Goal: Task Accomplishment & Management: Use online tool/utility

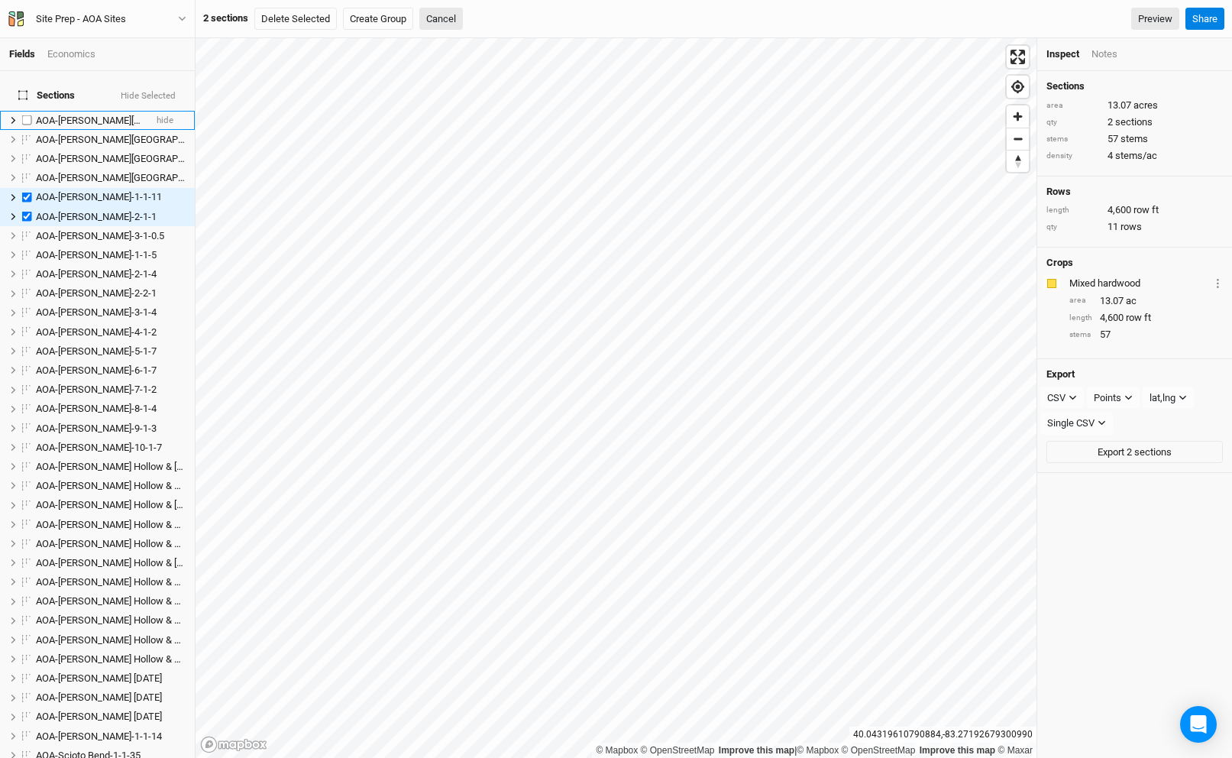
click at [92, 115] on span "AOA-[PERSON_NAME][GEOGRAPHIC_DATA]-1-1-3" at bounding box center [143, 120] width 214 height 11
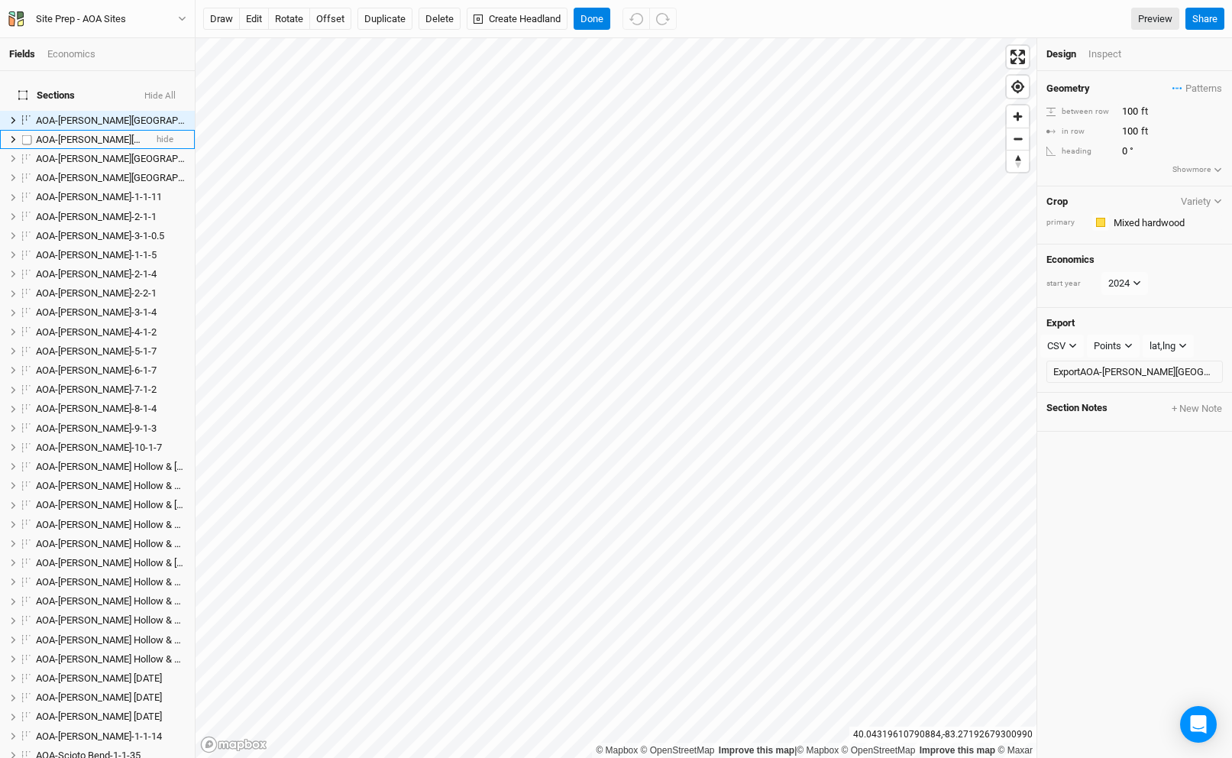
click at [76, 134] on span "AOA-[PERSON_NAME][GEOGRAPHIC_DATA]-2-1-1" at bounding box center [143, 139] width 214 height 11
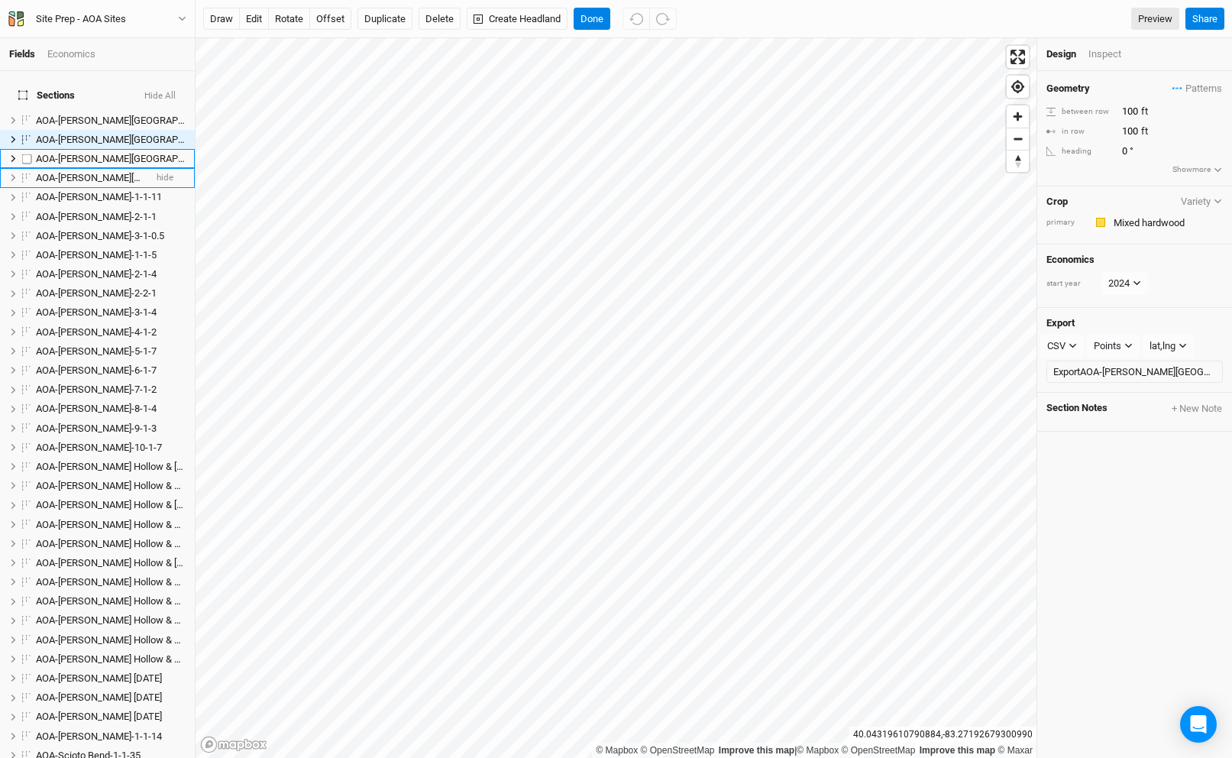
click at [71, 172] on span "AOA-[PERSON_NAME][GEOGRAPHIC_DATA]-3-1-6" at bounding box center [143, 177] width 214 height 11
click at [71, 153] on span "AOA-[PERSON_NAME][GEOGRAPHIC_DATA]-2-2-7" at bounding box center [143, 158] width 214 height 11
click at [71, 134] on span "AOA-[PERSON_NAME][GEOGRAPHIC_DATA]-2-1-1" at bounding box center [143, 139] width 214 height 11
click at [71, 153] on span "AOA-[PERSON_NAME][GEOGRAPHIC_DATA]-2-2-7" at bounding box center [143, 158] width 214 height 11
click at [62, 172] on span "AOA-[PERSON_NAME][GEOGRAPHIC_DATA]-3-1-6" at bounding box center [143, 177] width 214 height 11
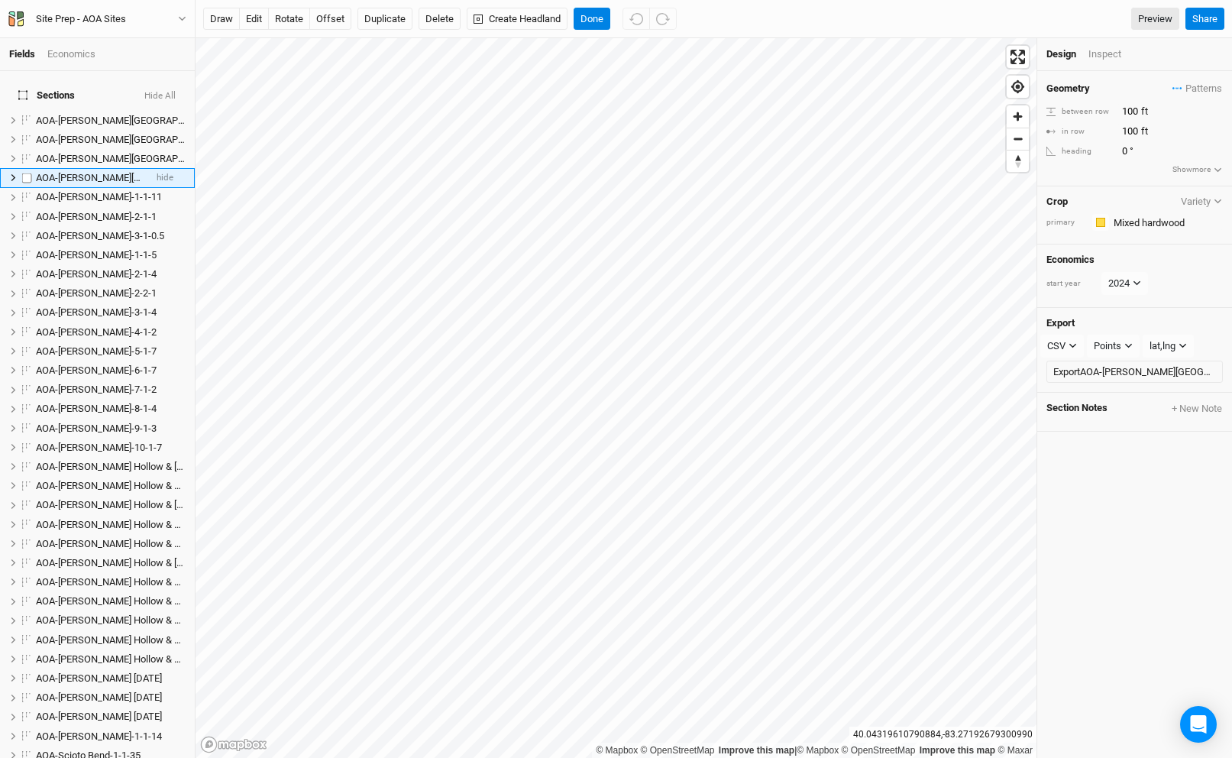
click at [62, 172] on span "AOA-[PERSON_NAME][GEOGRAPHIC_DATA]-3-1-6" at bounding box center [143, 177] width 214 height 11
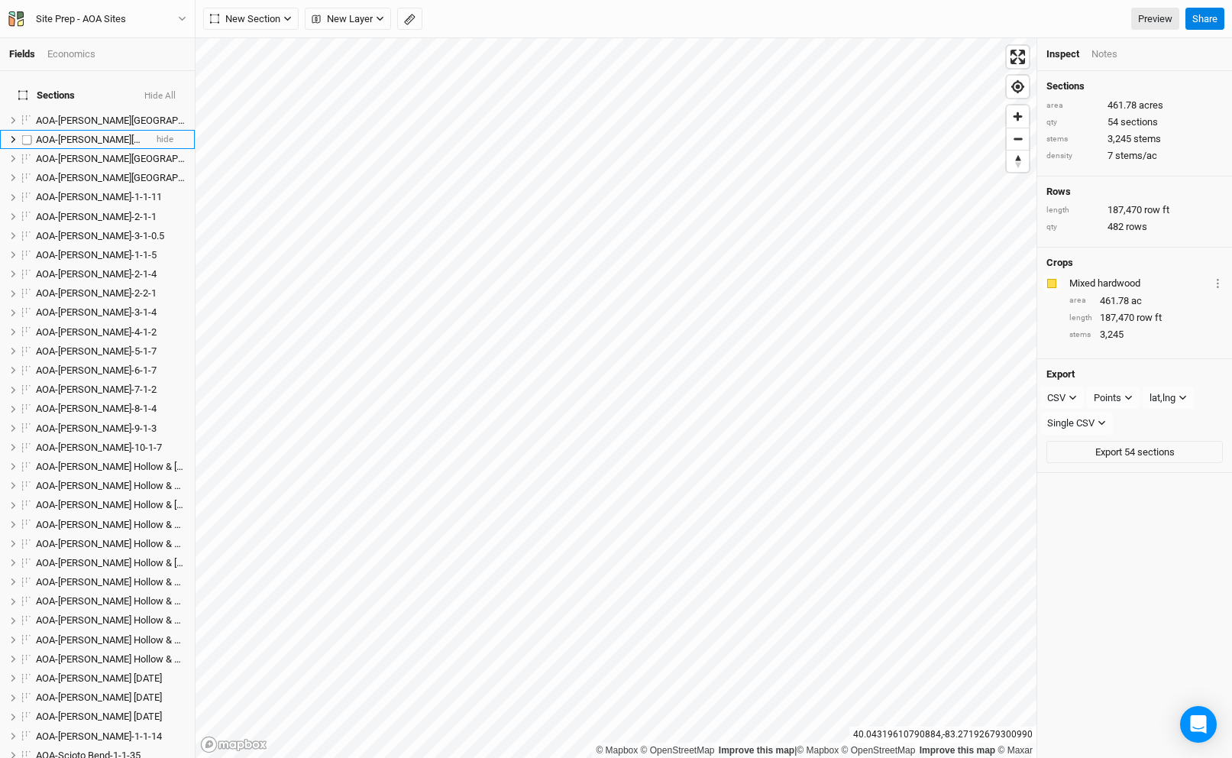
click at [73, 138] on li "AOA-[PERSON_NAME][GEOGRAPHIC_DATA]-2-1-1 hide" at bounding box center [97, 139] width 195 height 19
checkbox input "true"
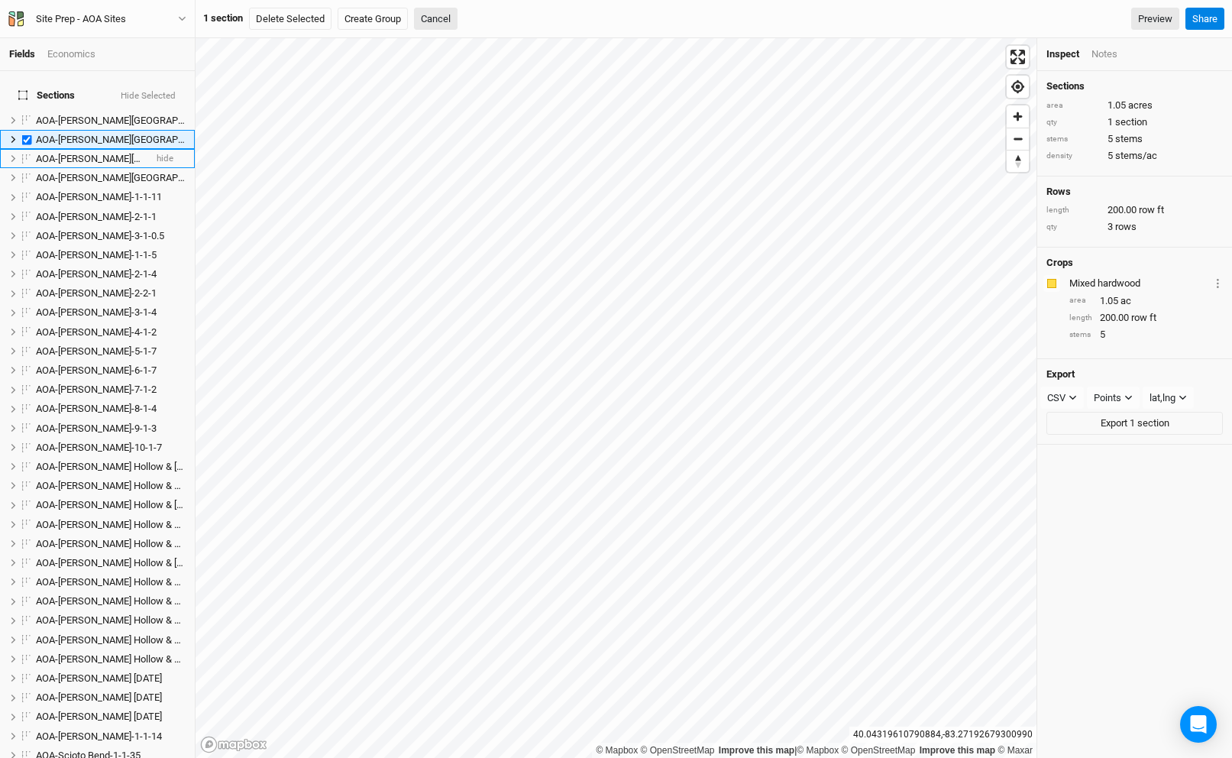
click at [73, 153] on span "AOA-[PERSON_NAME][GEOGRAPHIC_DATA]-2-2-7" at bounding box center [143, 158] width 214 height 11
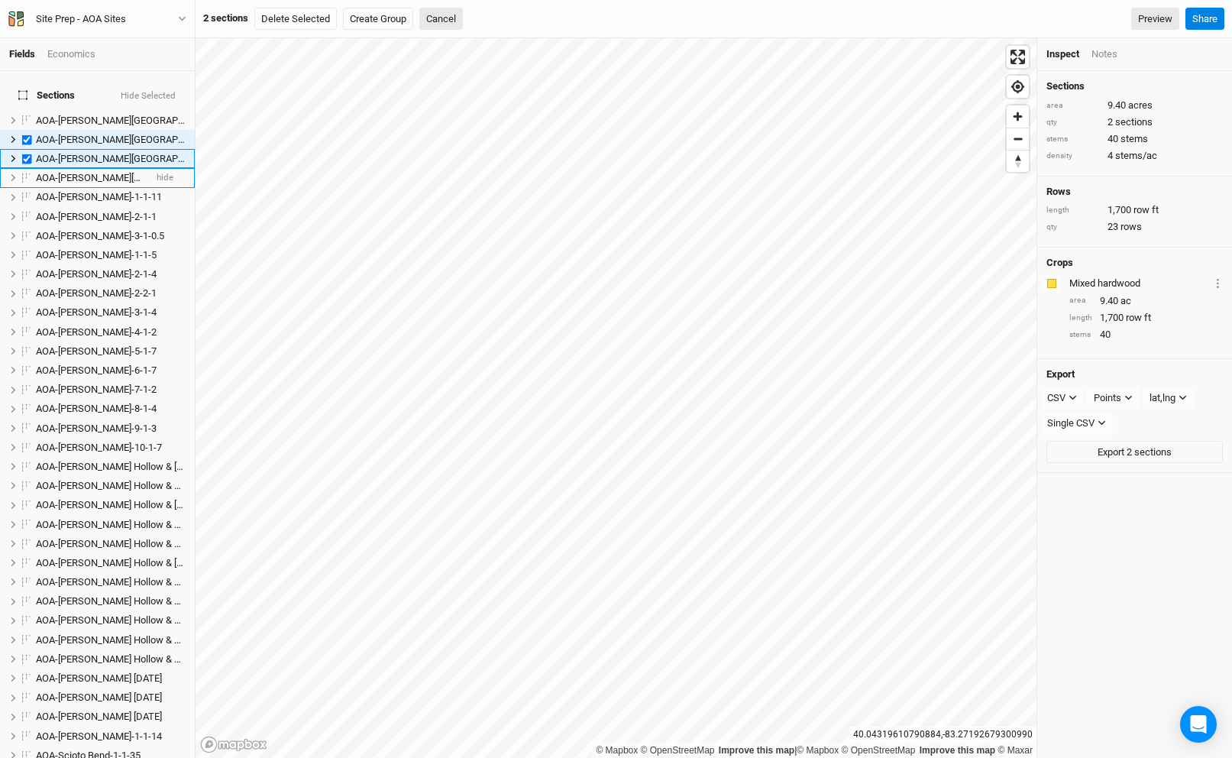
click at [73, 172] on span "AOA-[PERSON_NAME][GEOGRAPHIC_DATA]-3-1-6" at bounding box center [143, 177] width 214 height 11
click at [82, 115] on span "AOA-[PERSON_NAME][GEOGRAPHIC_DATA]-1-1-3" at bounding box center [143, 120] width 214 height 11
checkbox input "true"
click at [448, 24] on button "Cancel" at bounding box center [441, 19] width 44 height 23
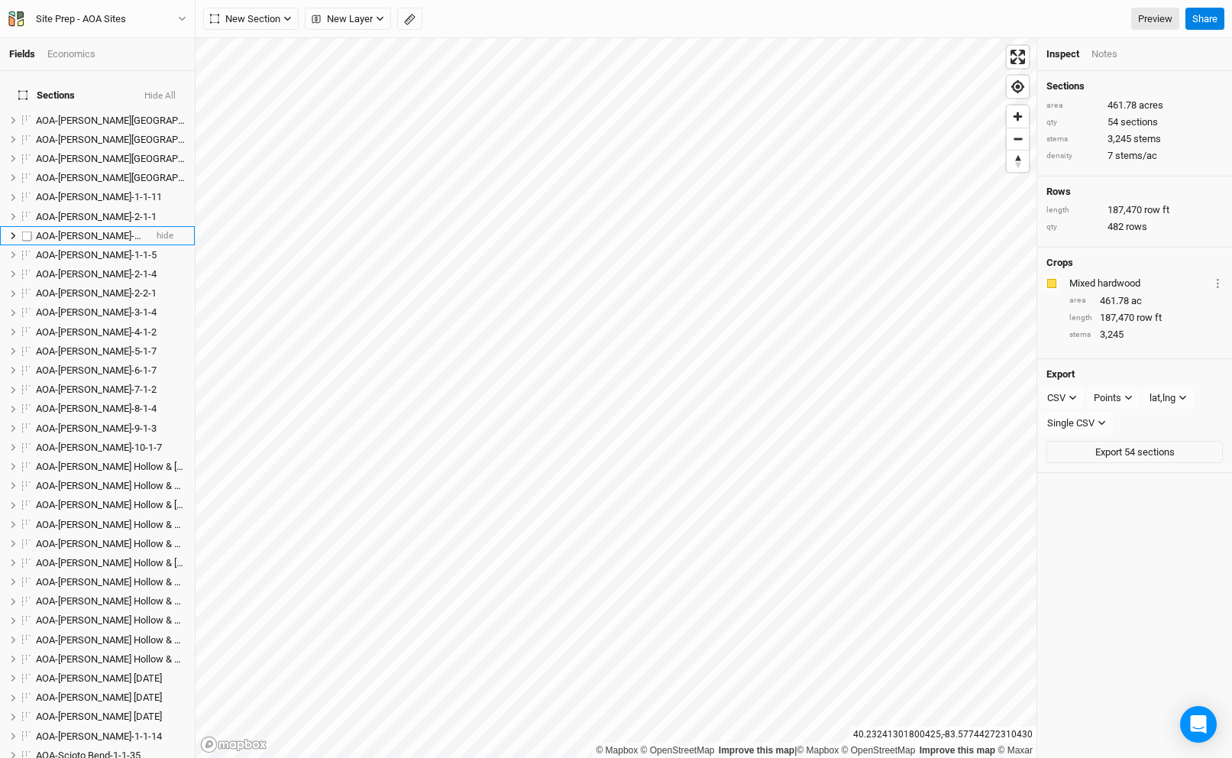
click at [70, 230] on span "AOA-[PERSON_NAME]-3-1-0.5" at bounding box center [100, 235] width 128 height 11
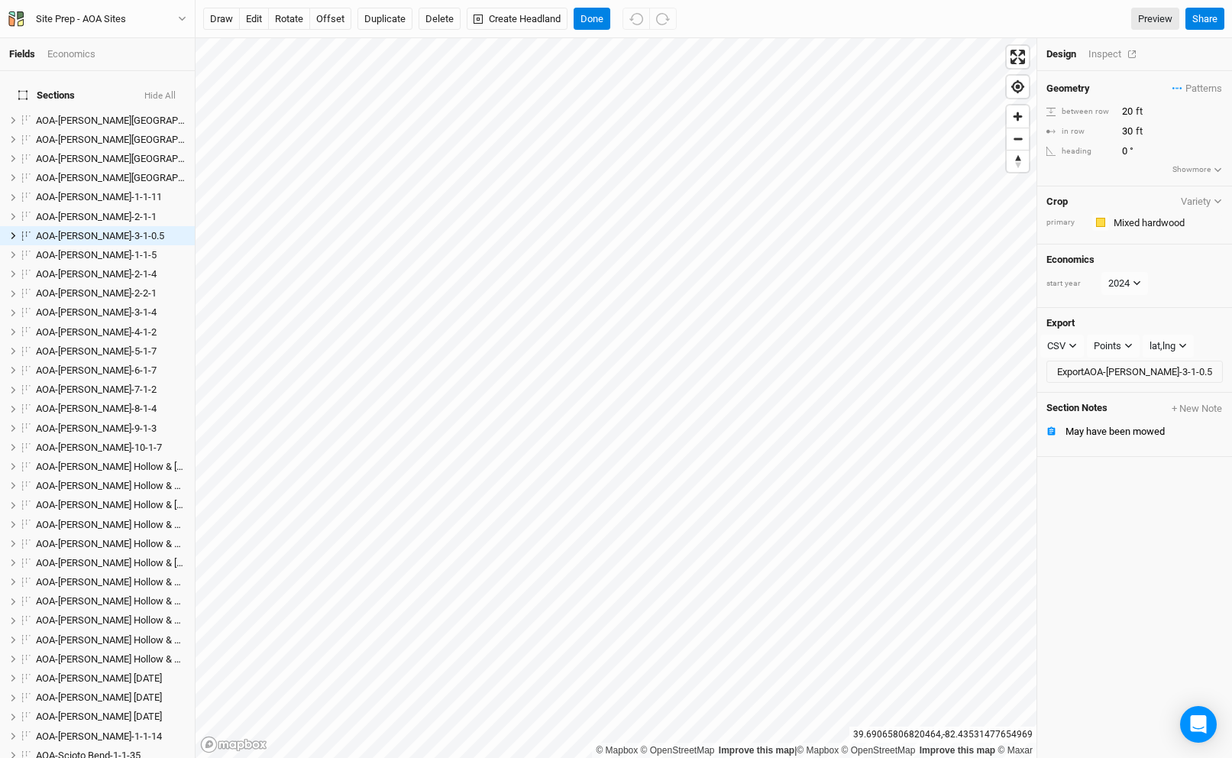
click at [1098, 57] on div "Inspect" at bounding box center [1115, 54] width 54 height 14
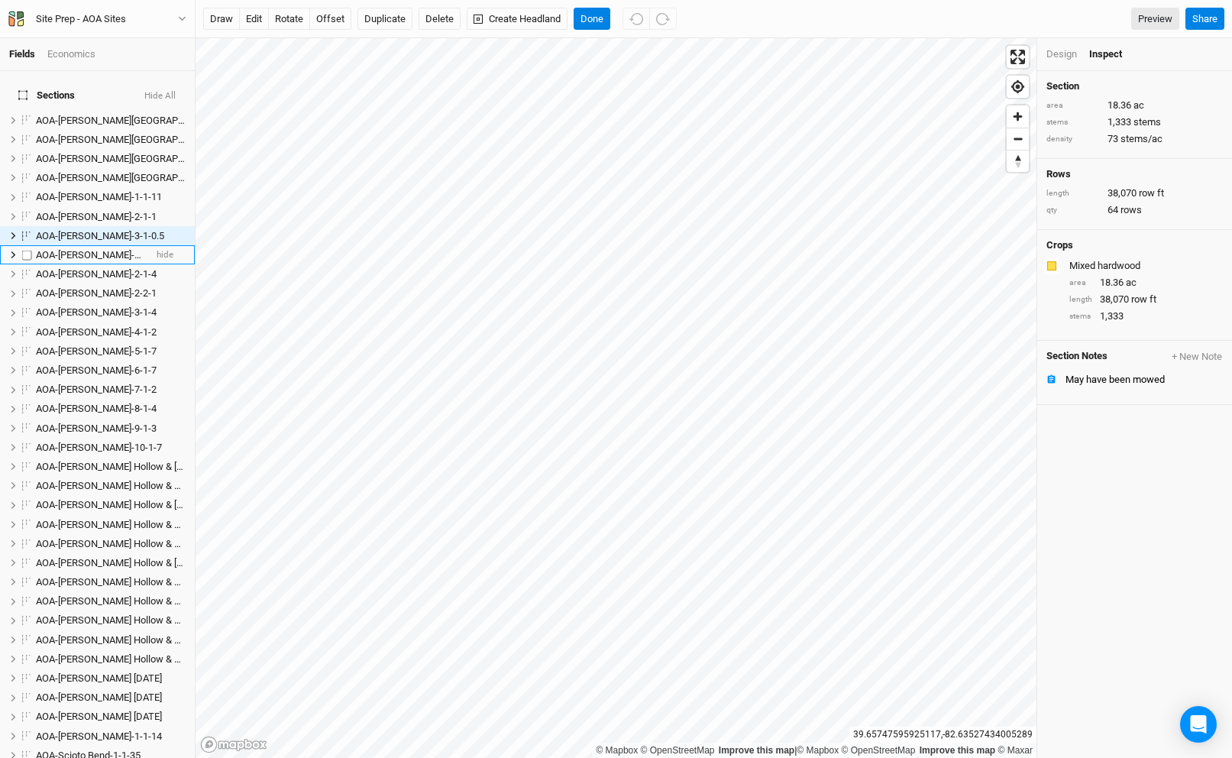
click at [92, 249] on span "AOA-[PERSON_NAME]-1-1-5" at bounding box center [96, 254] width 121 height 11
click at [76, 268] on span "AOA-[PERSON_NAME]-2-1-4" at bounding box center [96, 273] width 121 height 11
checkbox input "true"
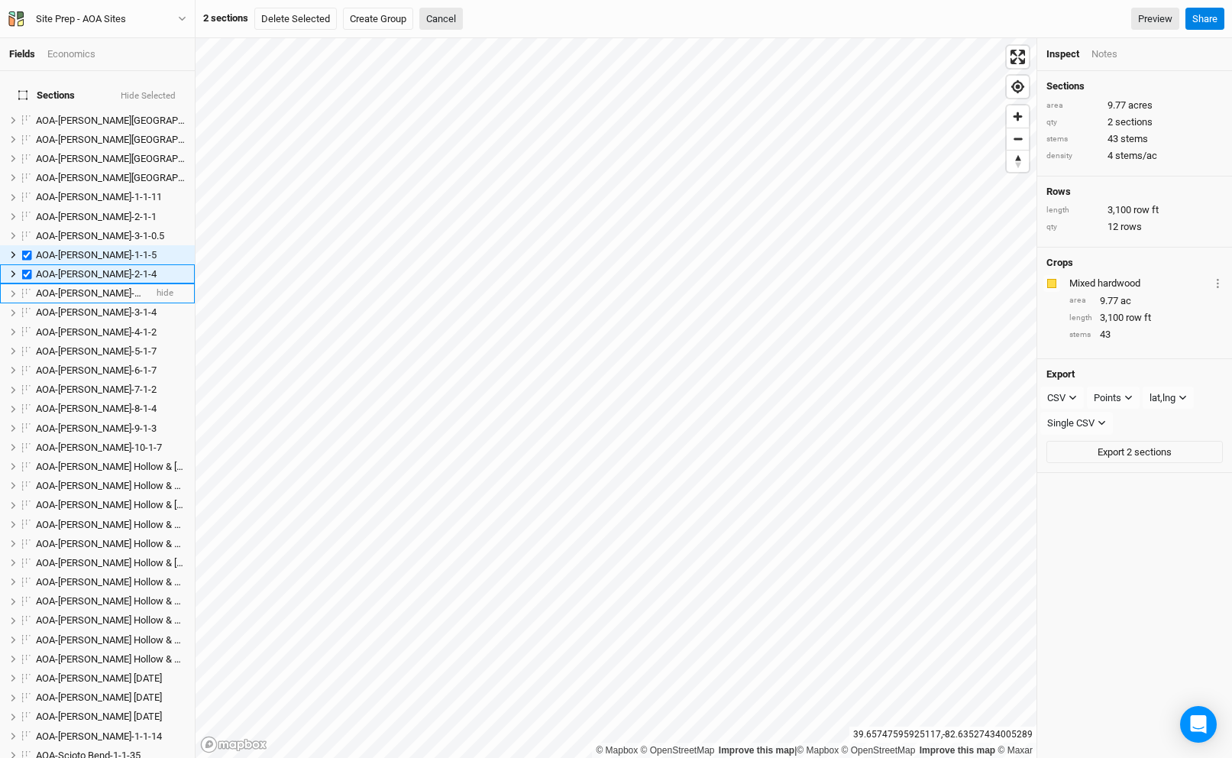
click at [77, 287] on span "AOA-[PERSON_NAME]-2-2-1" at bounding box center [96, 292] width 121 height 11
click at [77, 306] on span "AOA-[PERSON_NAME]-3-1-4" at bounding box center [96, 311] width 121 height 11
click at [77, 326] on span "AOA-[PERSON_NAME]-4-1-2" at bounding box center [96, 331] width 121 height 11
checkbox input "true"
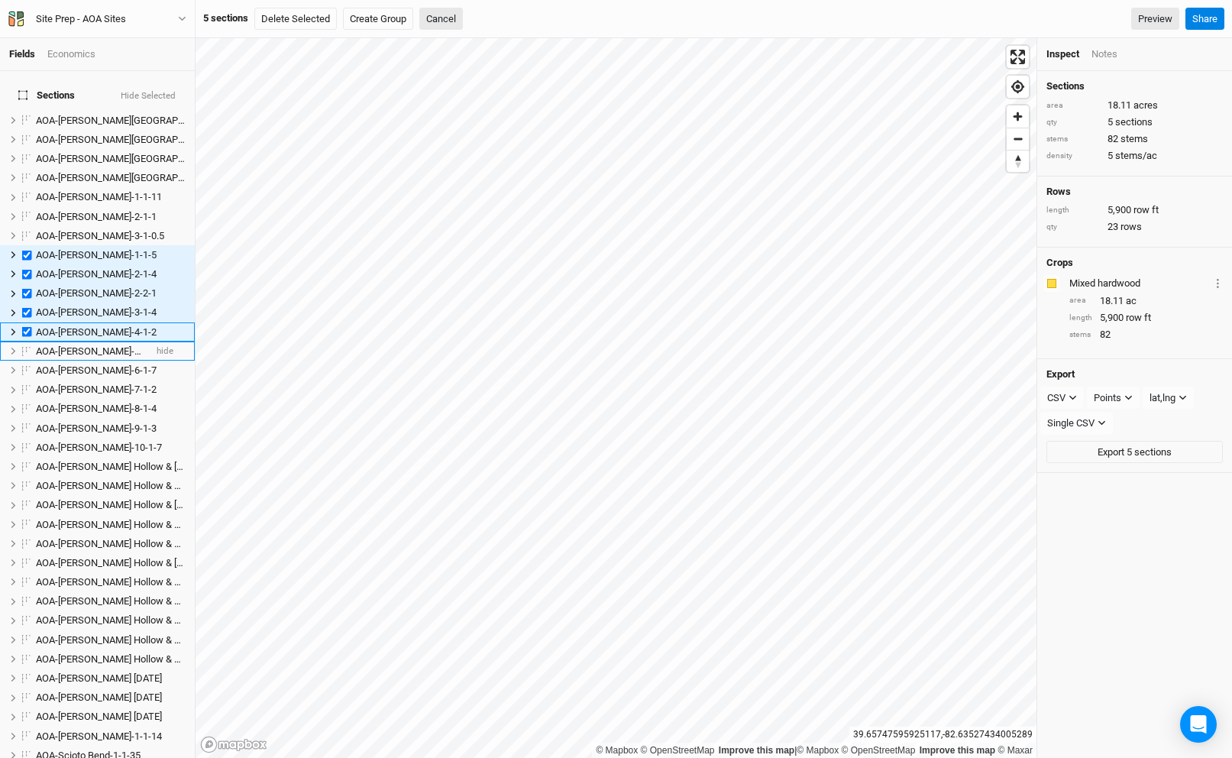
click at [79, 345] on span "AOA-[PERSON_NAME]-5-1-7" at bounding box center [96, 350] width 121 height 11
click at [79, 364] on span "AOA-[PERSON_NAME]-6-1-7" at bounding box center [96, 369] width 121 height 11
checkbox input "true"
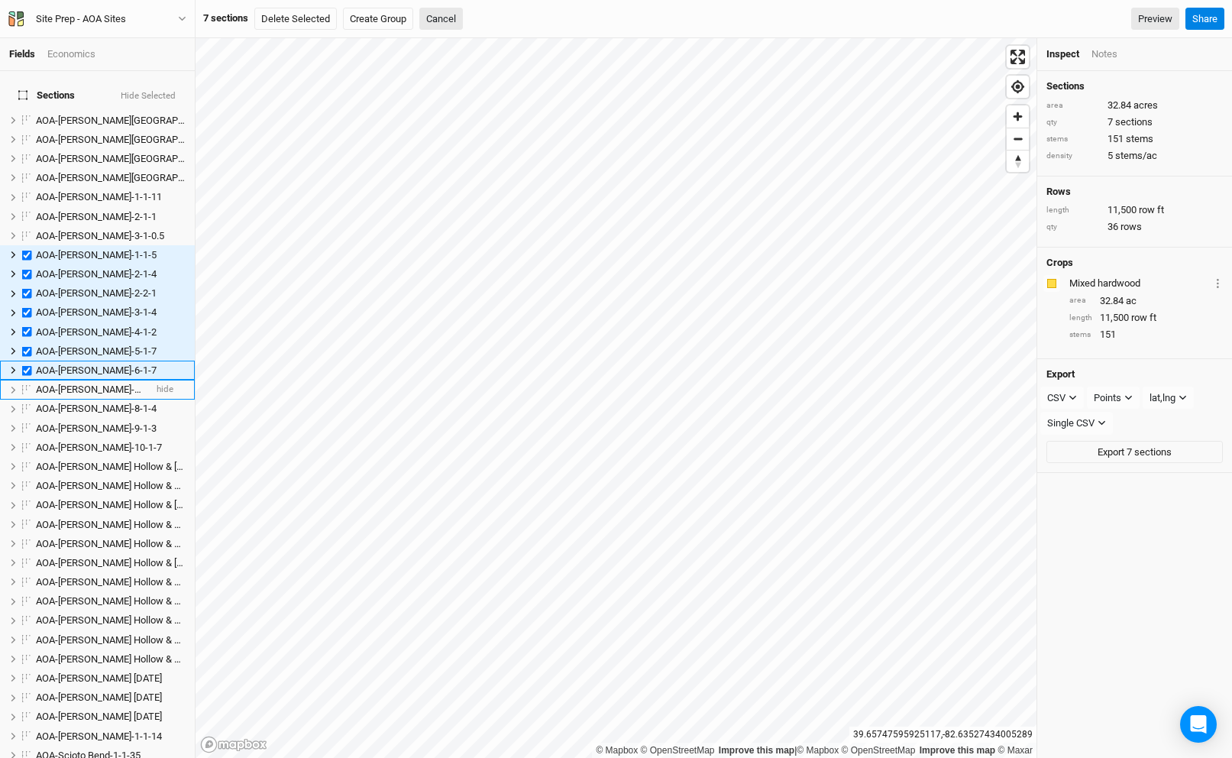
click at [82, 386] on li "AOA-[PERSON_NAME]-7-1-2 hide" at bounding box center [97, 389] width 195 height 19
click at [82, 403] on span "AOA-[PERSON_NAME]-8-1-4" at bounding box center [96, 408] width 121 height 11
checkbox input "true"
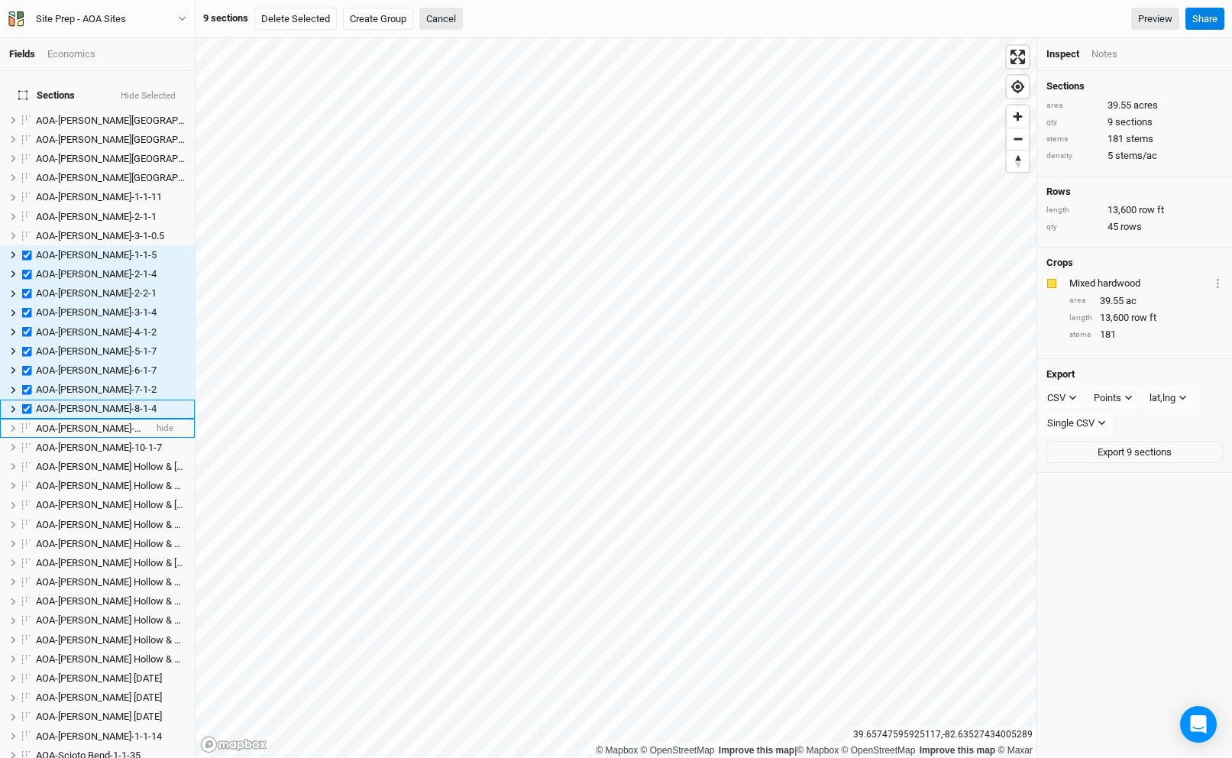
click at [82, 422] on span "AOA-[PERSON_NAME]-9-1-3" at bounding box center [96, 427] width 121 height 11
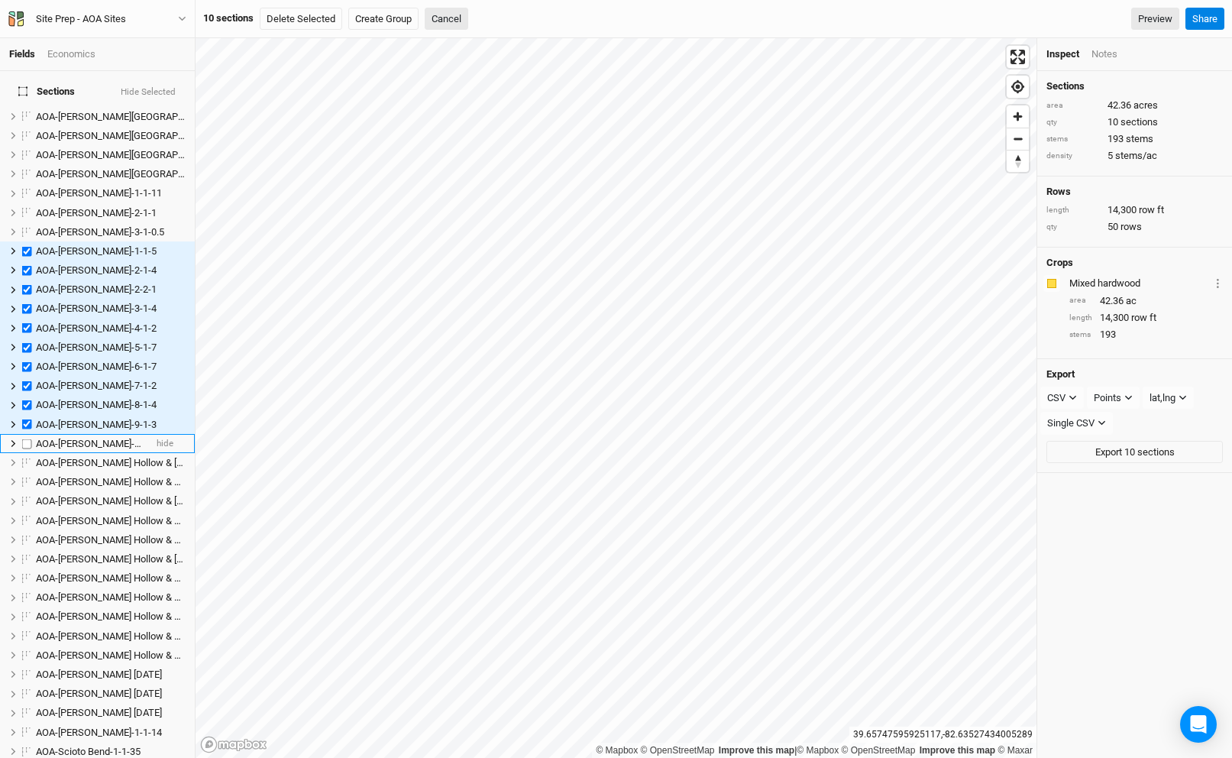
click at [82, 438] on span "AOA-[PERSON_NAME]-10-1-7" at bounding box center [99, 443] width 126 height 11
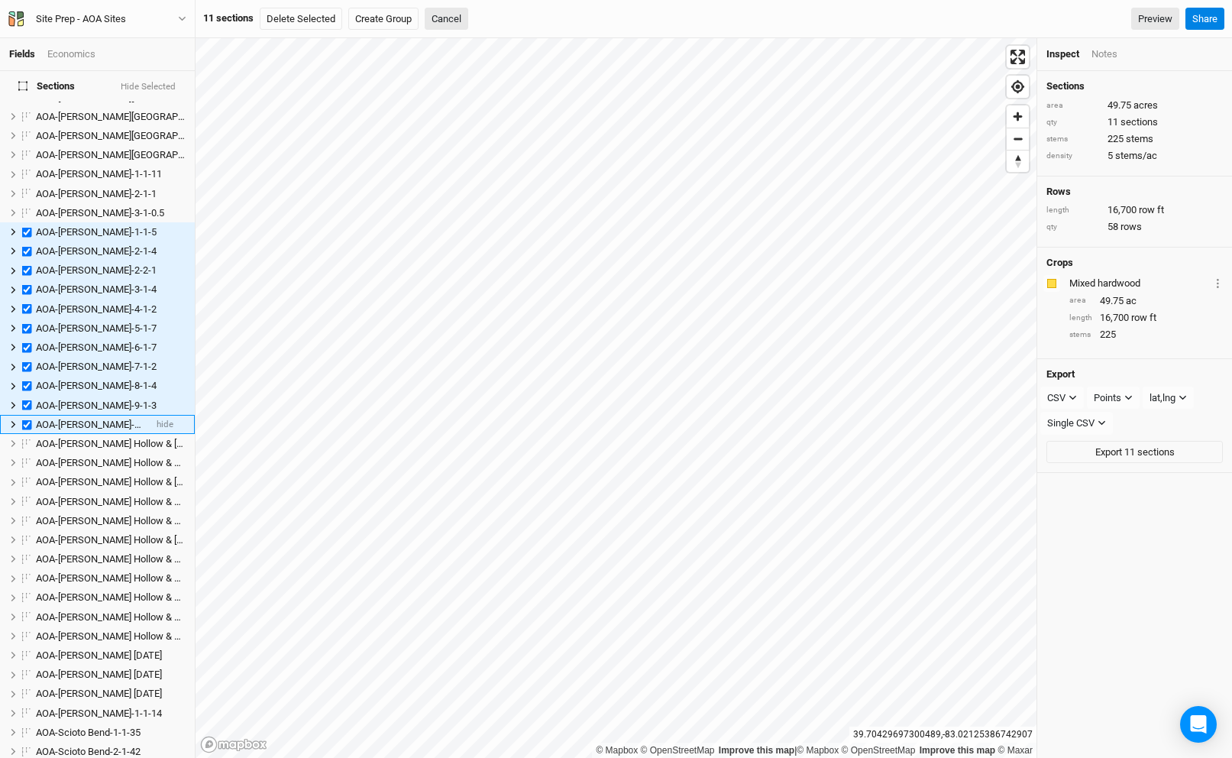
click at [95, 420] on li "AOA-[PERSON_NAME]-10-1-7 hide" at bounding box center [97, 424] width 195 height 19
checkbox input "false"
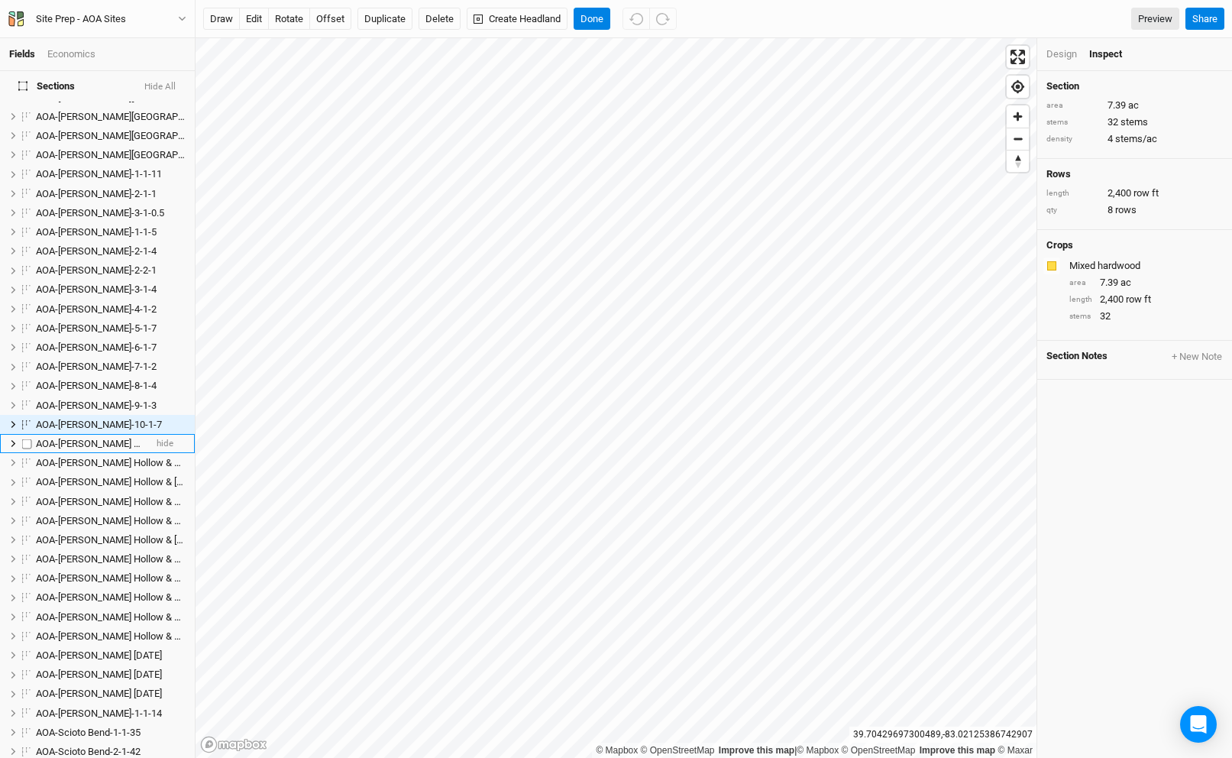
click at [82, 438] on span "AOA-[PERSON_NAME] Hollow & [GEOGRAPHIC_DATA]-1-1-8" at bounding box center [164, 443] width 257 height 11
click at [79, 456] on span "AOA-[PERSON_NAME] Hollow & [GEOGRAPHIC_DATA]-2-2-9" at bounding box center [164, 461] width 257 height 11
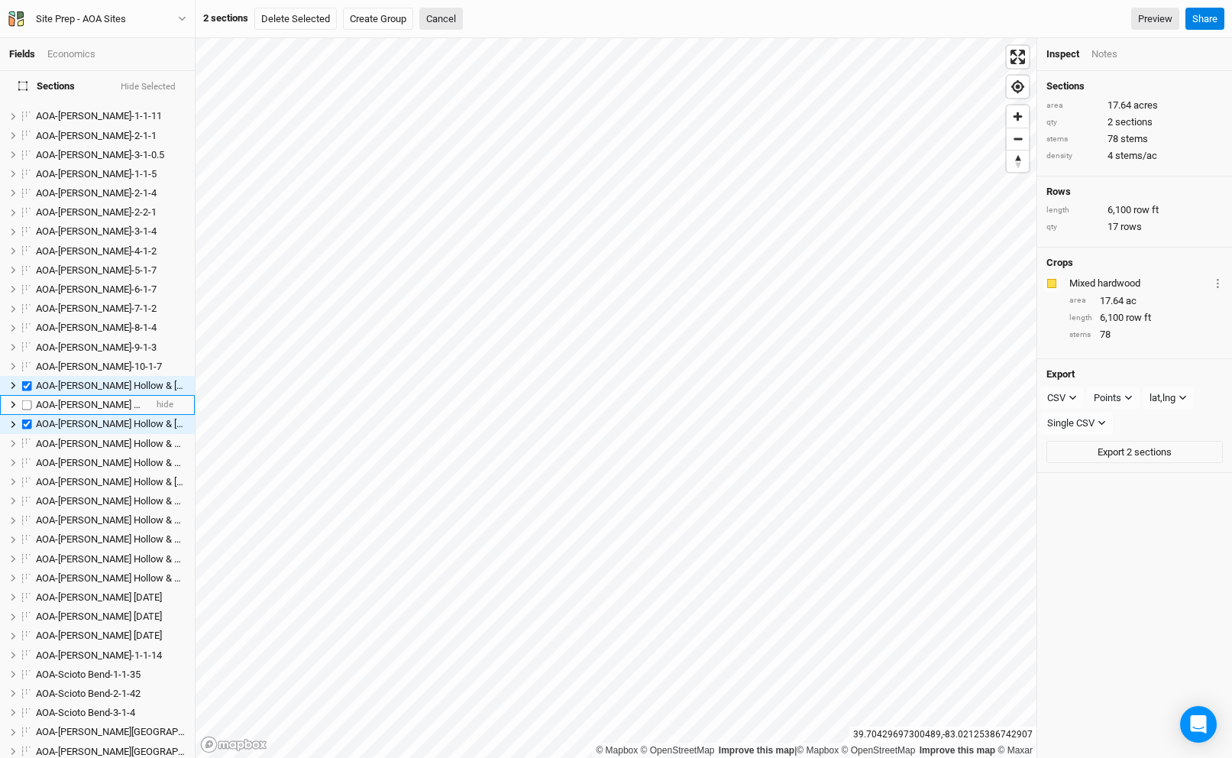
click at [70, 400] on div "AOA-[PERSON_NAME] Hollow & Stone Canyon-2-1-0.2" at bounding box center [90, 405] width 108 height 12
checkbox input "true"
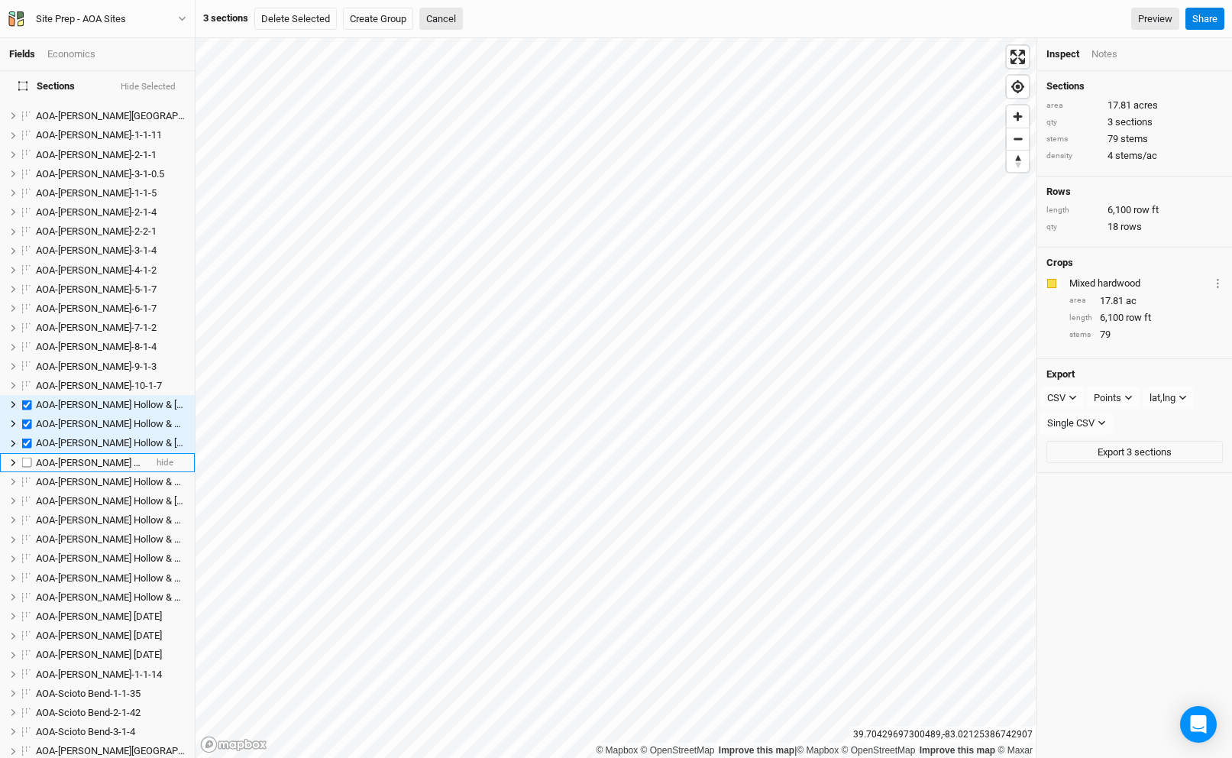
click at [73, 457] on span "AOA-[PERSON_NAME] Hollow & Stone Canyon-2-3-.0.5" at bounding box center [152, 462] width 233 height 11
checkbox input "true"
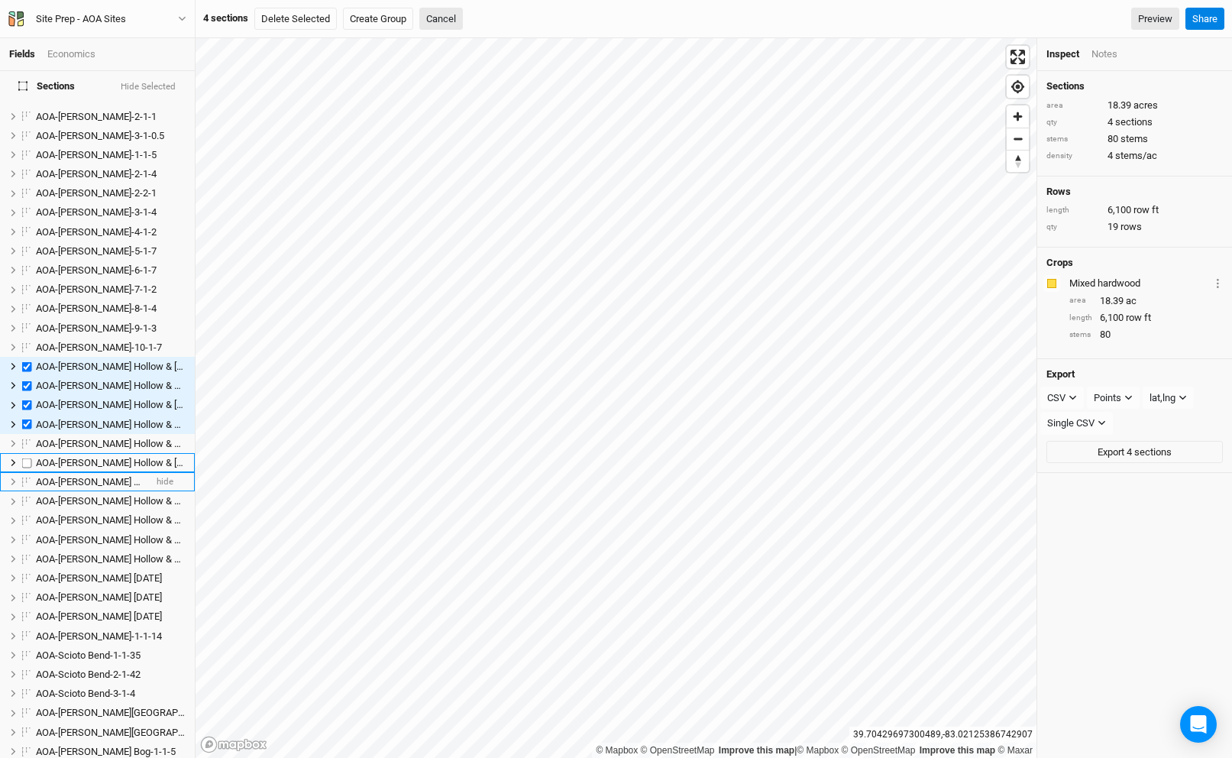
click at [72, 476] on span "AOA-[PERSON_NAME] Hollow & Stone Canyon-3-1-3.5" at bounding box center [151, 481] width 231 height 11
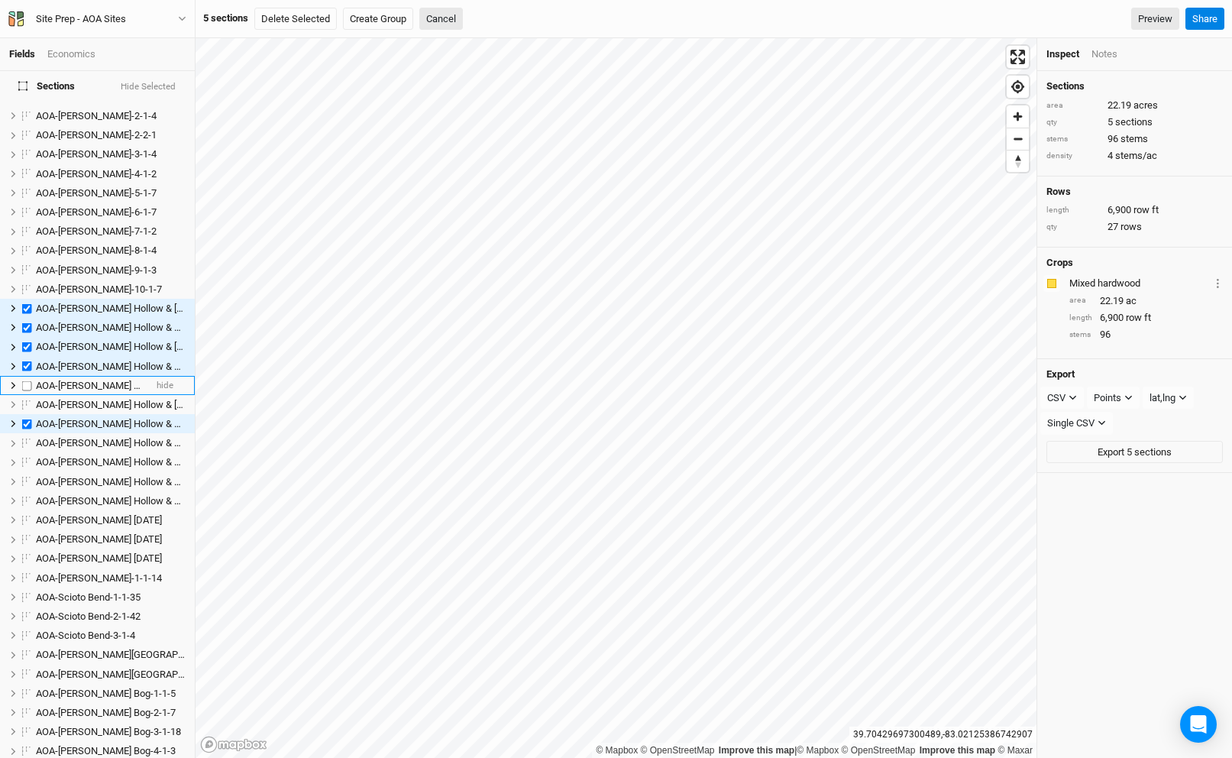
click at [73, 380] on span "AOA-[PERSON_NAME] Hollow & Stone Canyon-2-4-1.5" at bounding box center [151, 385] width 231 height 11
checkbox input "true"
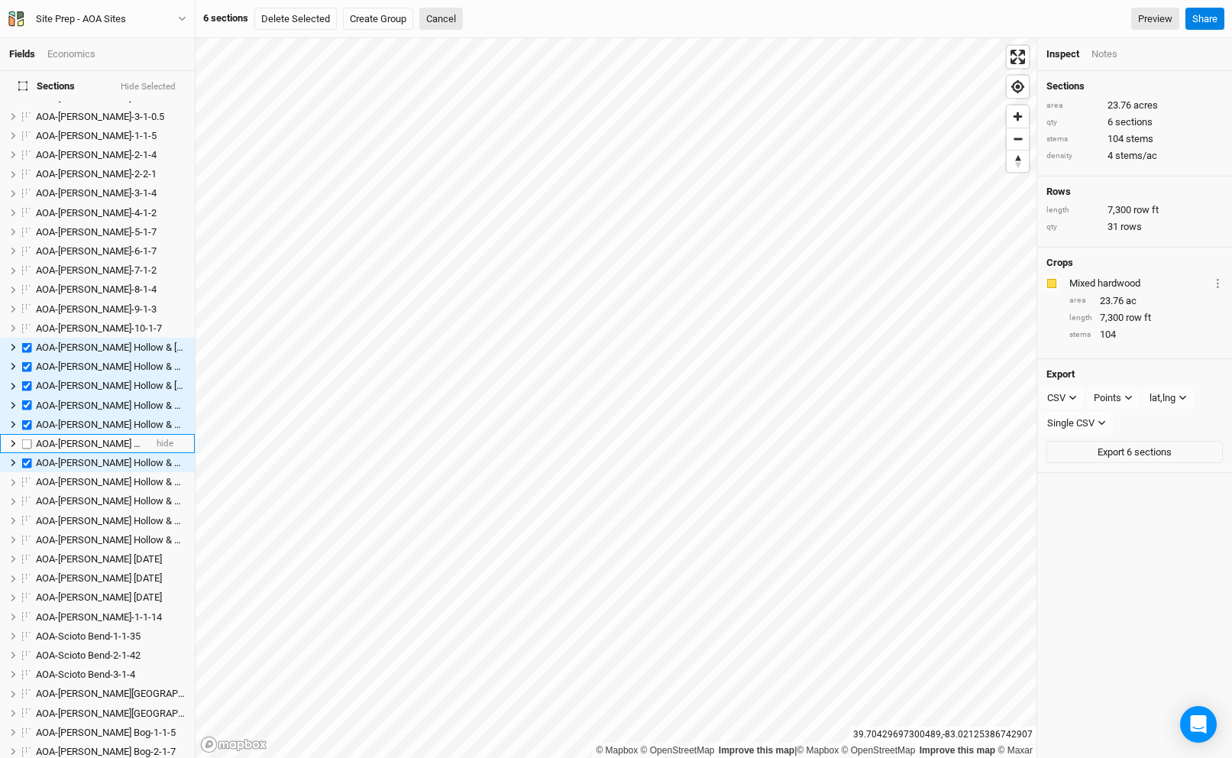
click at [71, 438] on span "AOA-[PERSON_NAME] Hollow & [GEOGRAPHIC_DATA]-2-5-4" at bounding box center [164, 443] width 257 height 11
checkbox input "true"
click at [73, 456] on span "AOA-[PERSON_NAME] Hollow & Stone Canyon-3-2-6" at bounding box center [147, 461] width 223 height 11
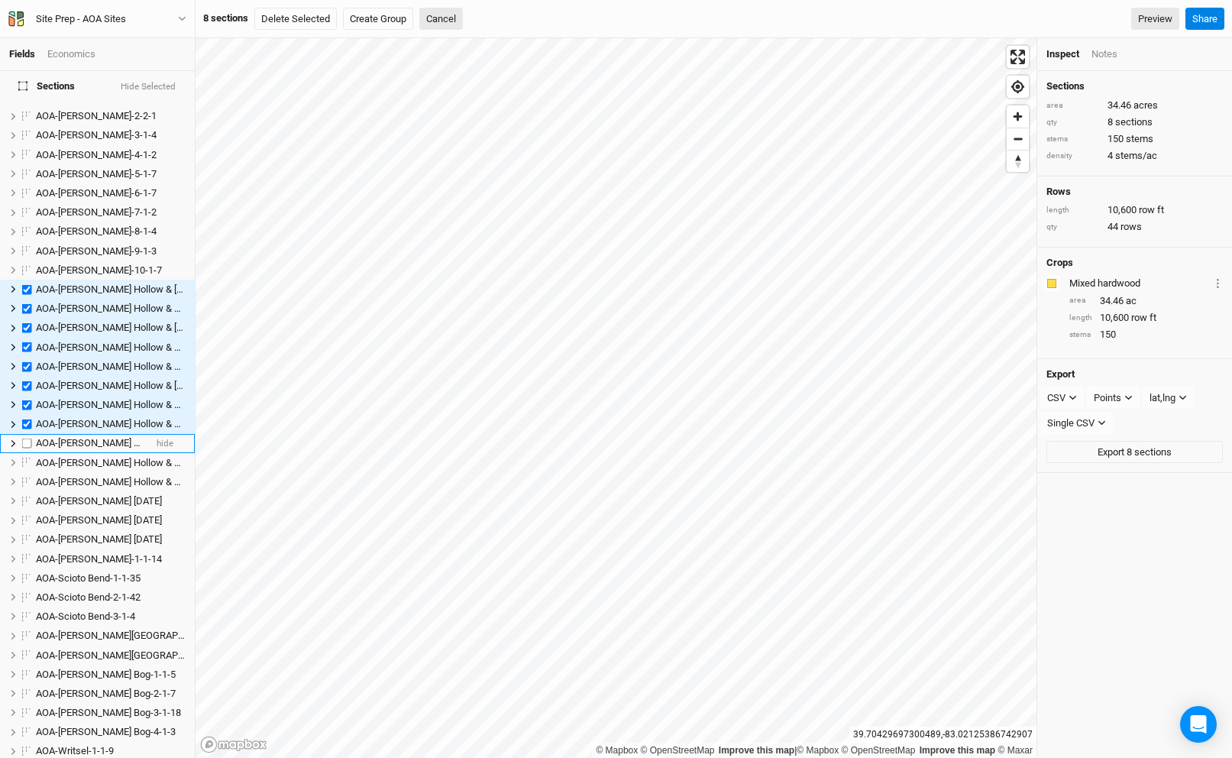
click at [73, 437] on span "AOA-[PERSON_NAME] Hollow & Stone Canyon-4-1-2.5" at bounding box center [151, 442] width 231 height 11
checkbox input "true"
click at [73, 438] on span "AOA-[PERSON_NAME] Hollow & Stone Canyon-4-2-6.5" at bounding box center [151, 443] width 231 height 11
checkbox input "true"
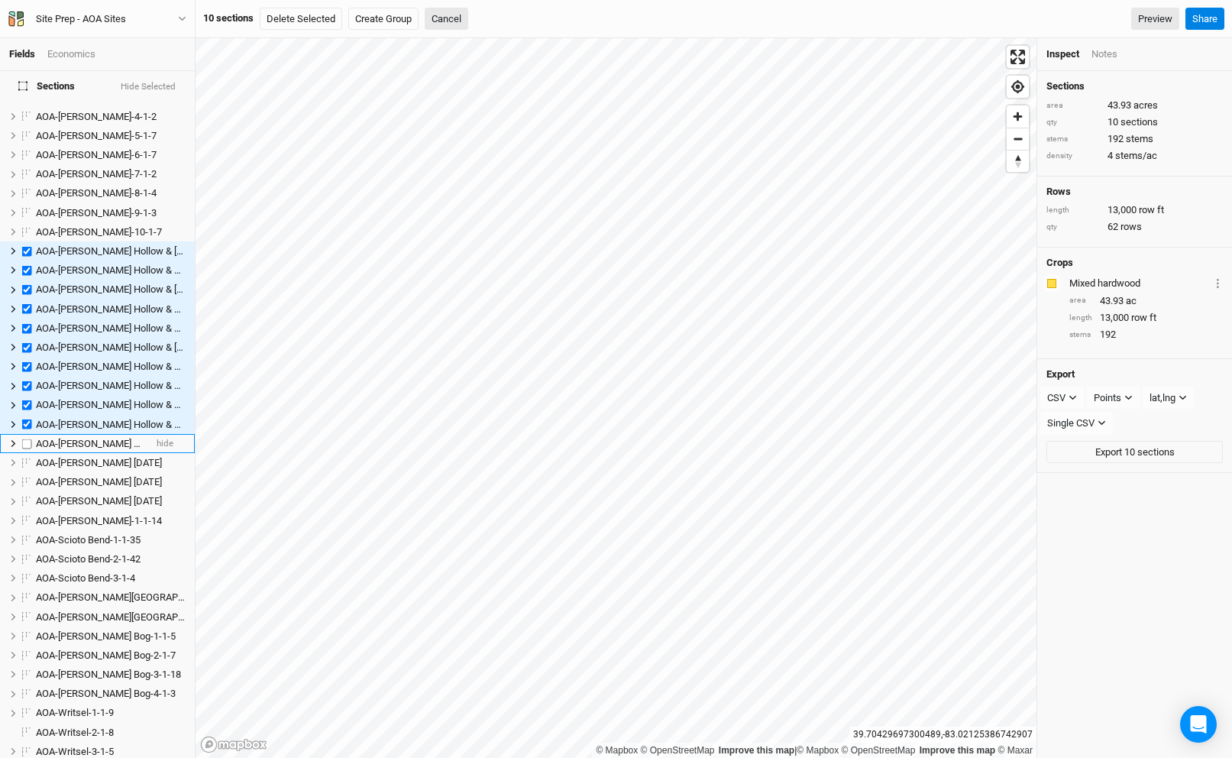
click at [73, 438] on span "AOA-[PERSON_NAME] Hollow & Stone Canyon-4-3-2" at bounding box center [147, 443] width 223 height 11
checkbox input "true"
click at [62, 437] on span "AOA-[PERSON_NAME] [DATE]" at bounding box center [99, 442] width 126 height 11
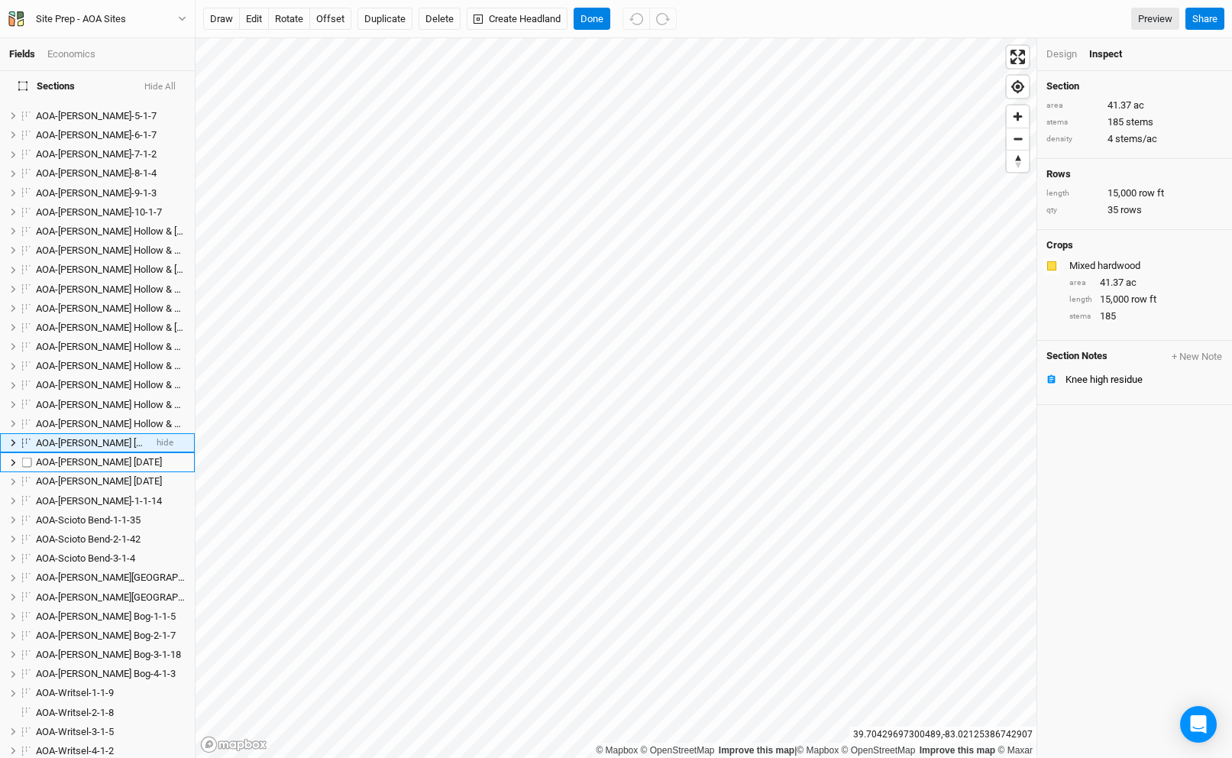
scroll to position [254, 0]
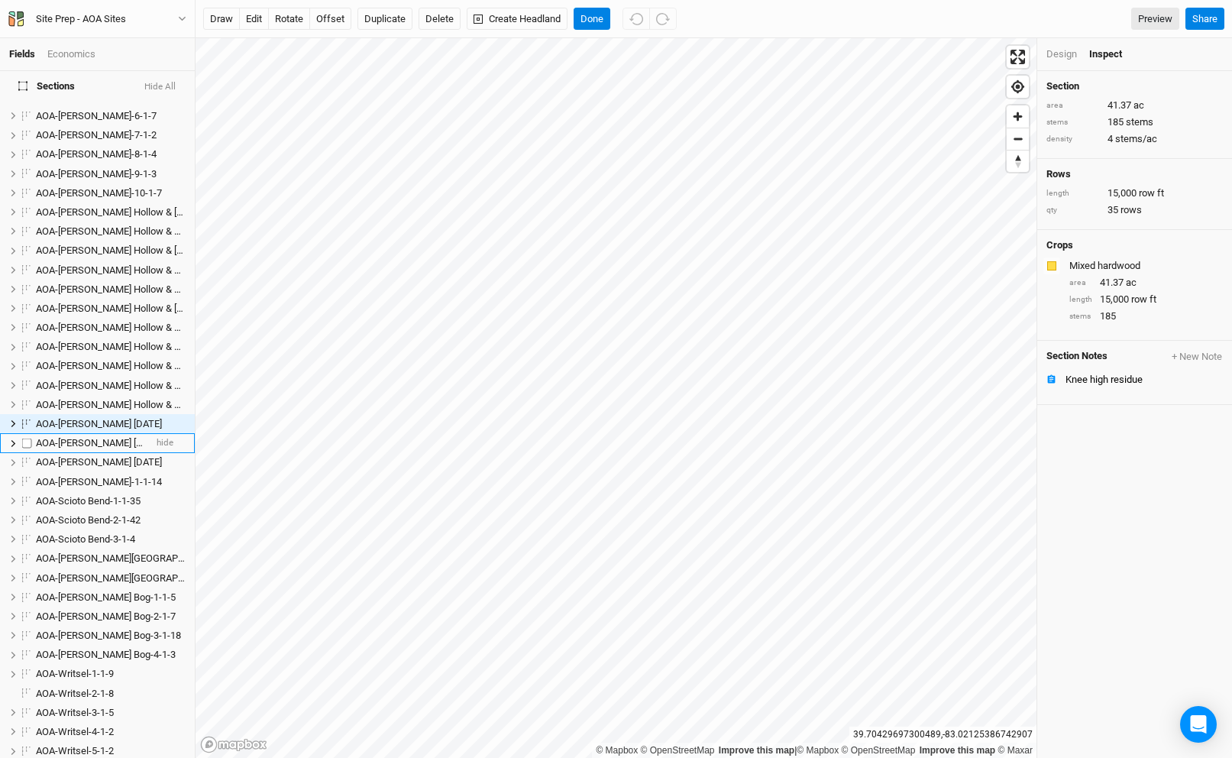
click at [76, 437] on span "AOA-[PERSON_NAME] [DATE]" at bounding box center [99, 442] width 126 height 11
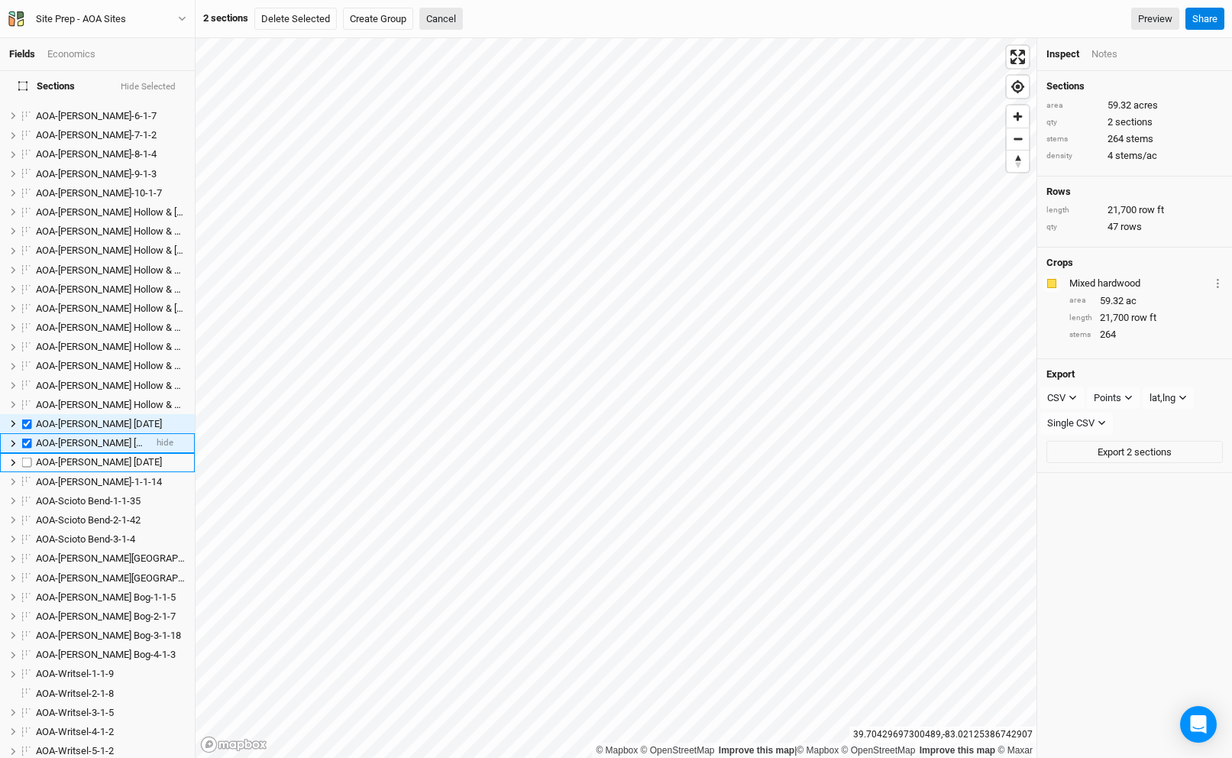
checkbox input "true"
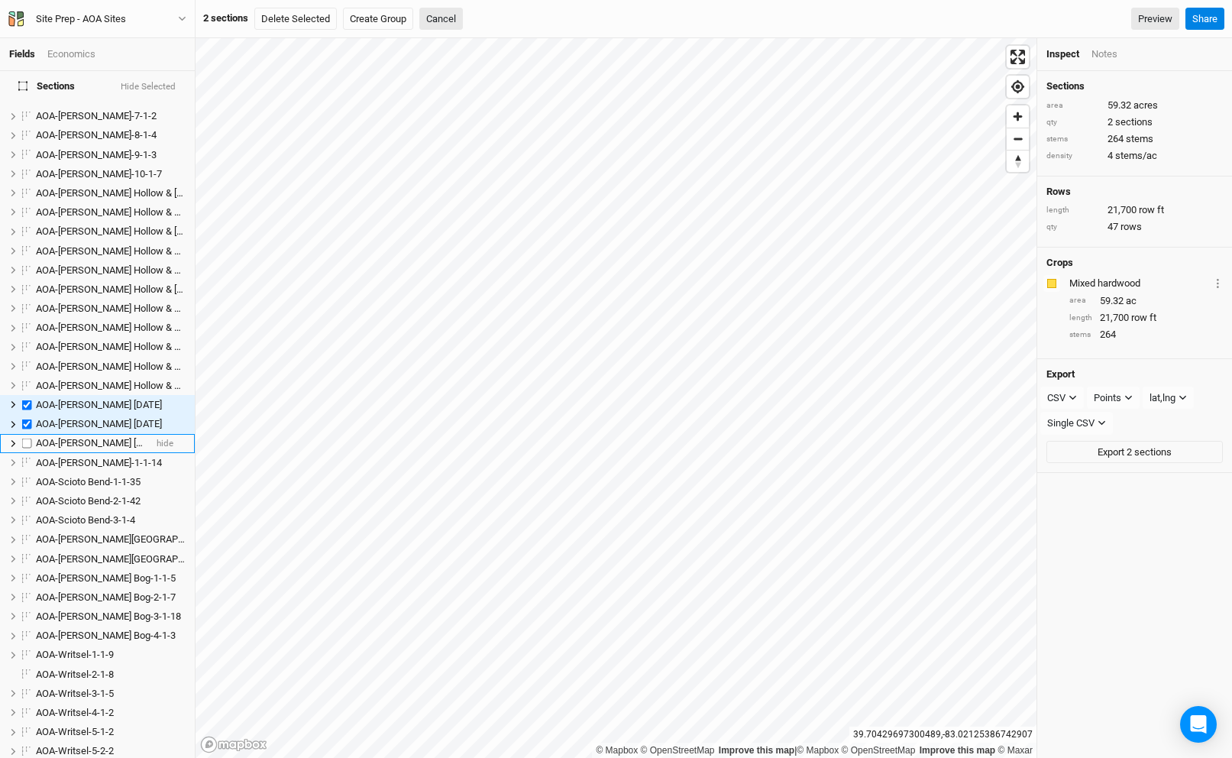
click at [76, 434] on li "AOA-[PERSON_NAME] [DATE] hide" at bounding box center [97, 443] width 195 height 19
checkbox input "true"
click at [92, 438] on span "AOA-[PERSON_NAME]-1-1-14" at bounding box center [99, 443] width 126 height 11
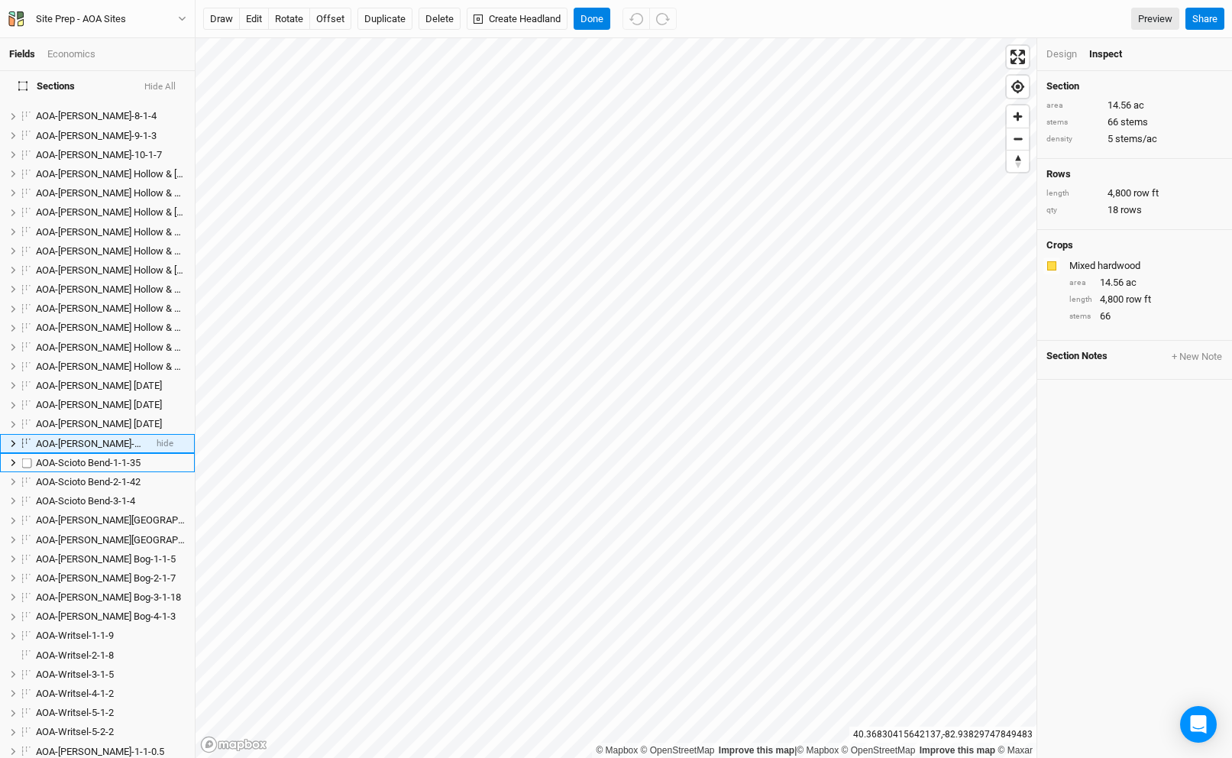
scroll to position [312, 0]
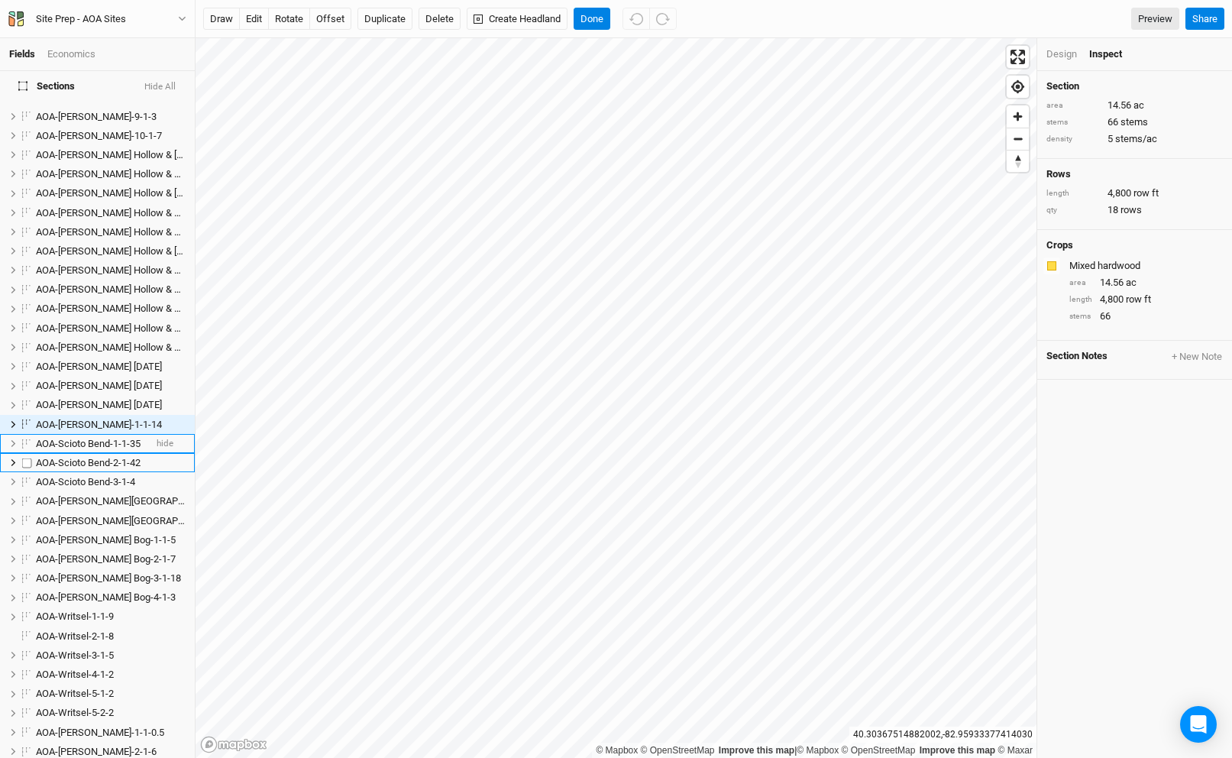
click at [88, 438] on span "AOA-Scioto Bend-1-1-35" at bounding box center [88, 443] width 105 height 11
click at [90, 438] on span "AOA-Scioto Bend-2-1-42" at bounding box center [88, 443] width 105 height 11
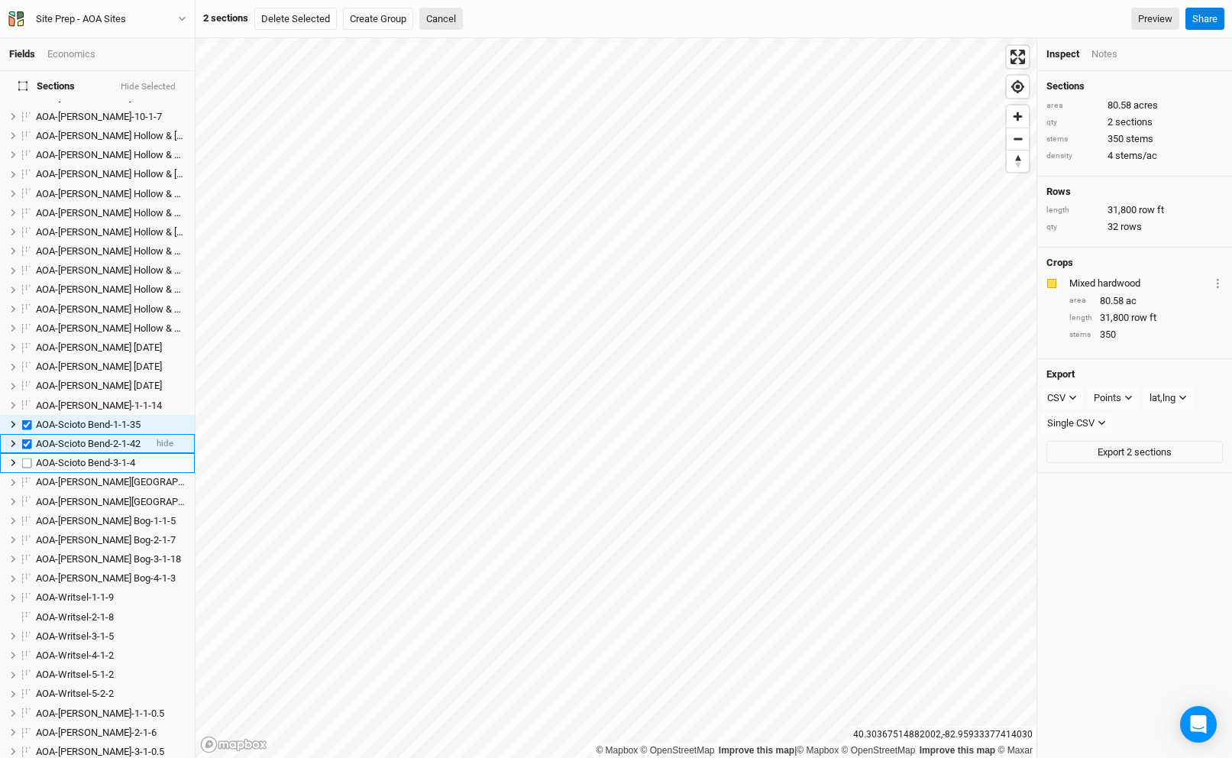
checkbox input "true"
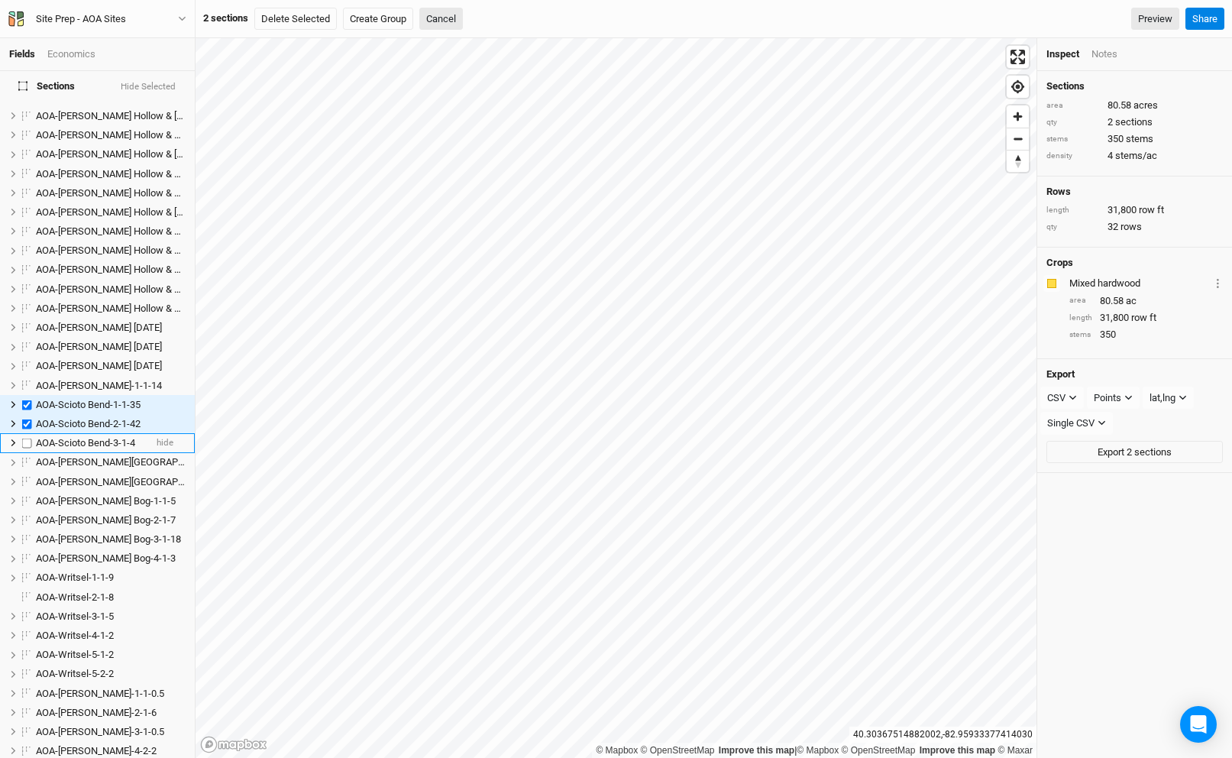
click at [89, 437] on span "AOA-Scioto Bend-3-1-4" at bounding box center [85, 442] width 99 height 11
checkbox input "true"
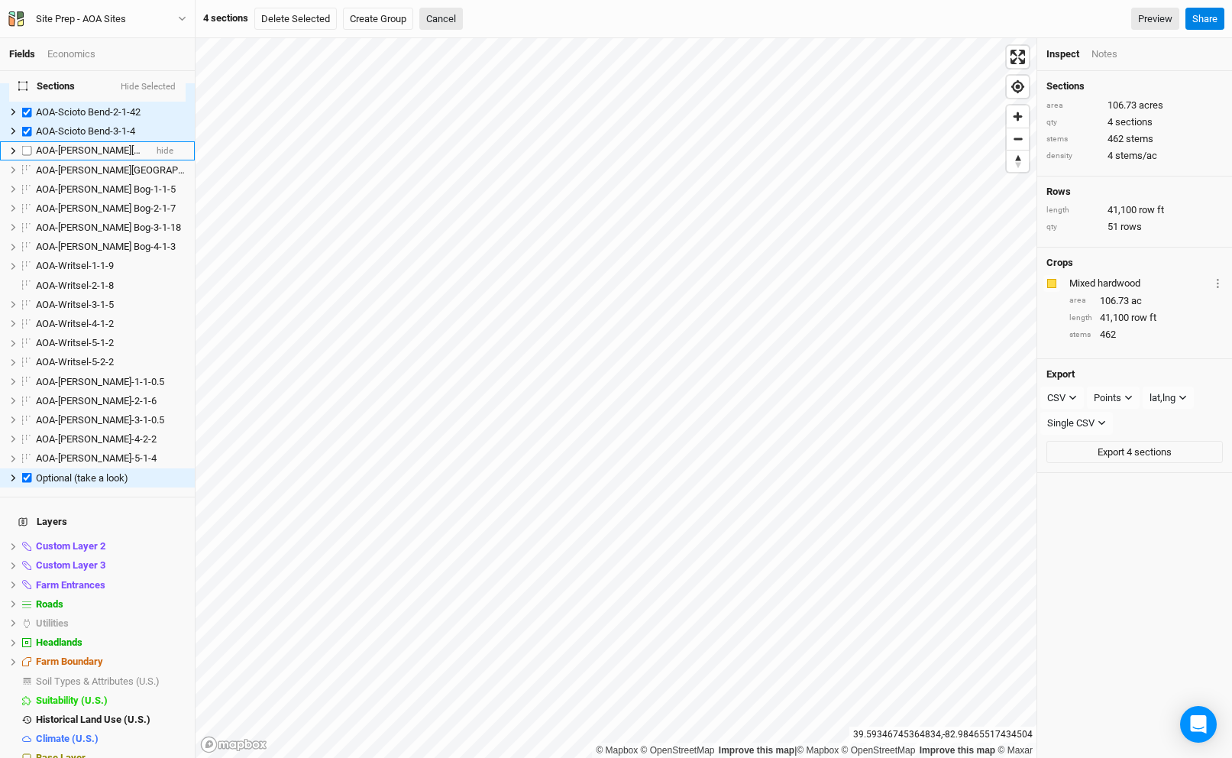
click at [91, 144] on span "AOA-[PERSON_NAME][GEOGRAPHIC_DATA]-1-1-24" at bounding box center [145, 149] width 219 height 11
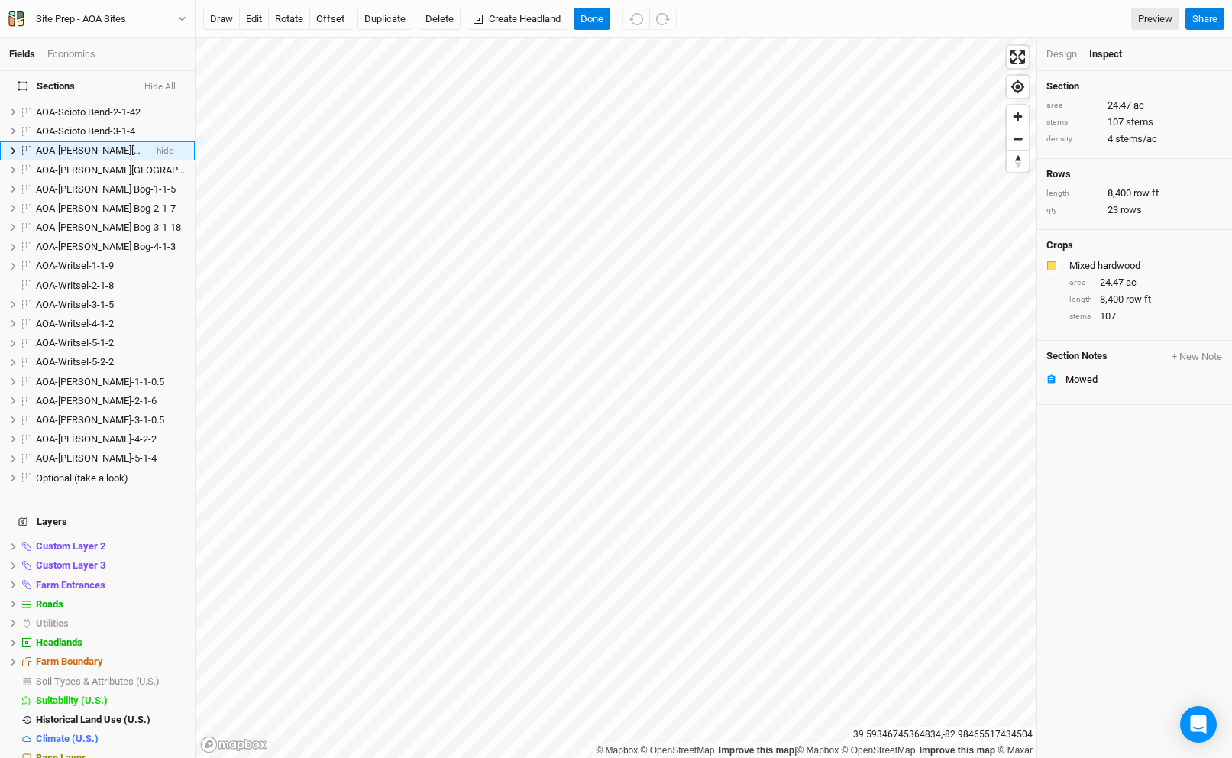
scroll to position [389, 0]
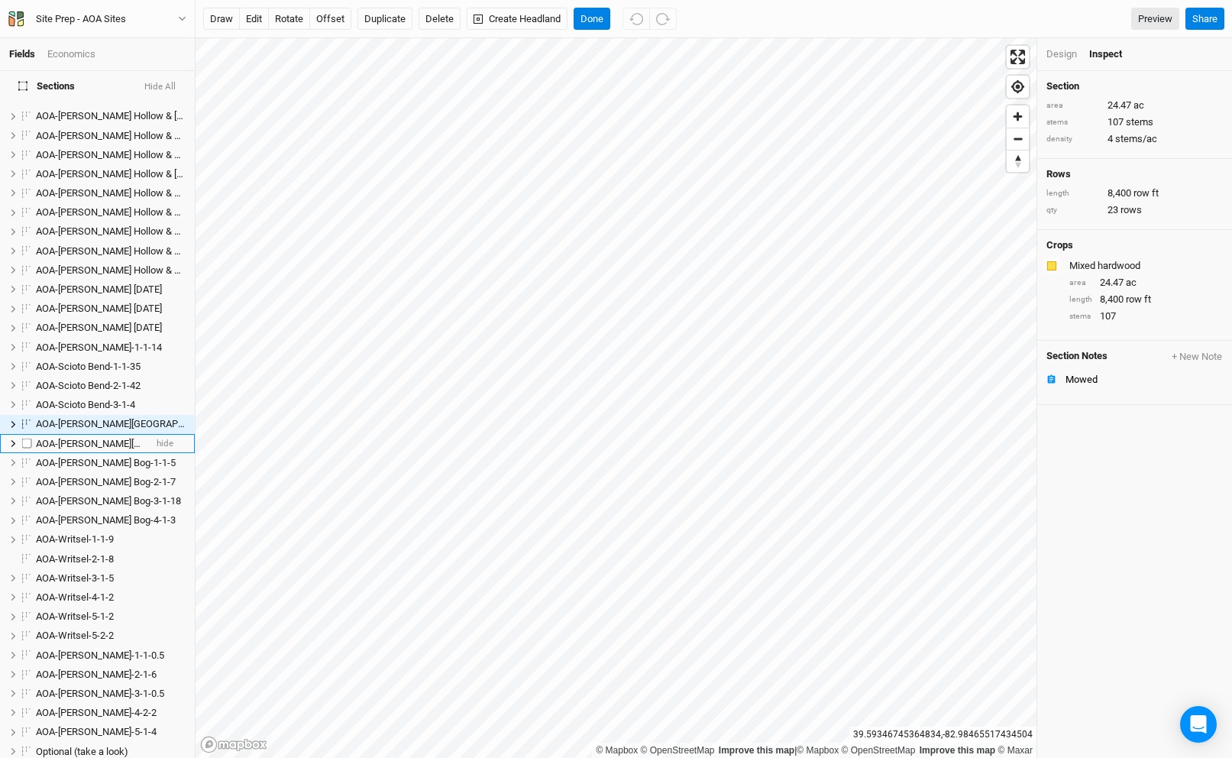
click at [102, 438] on span "AOA-[PERSON_NAME][GEOGRAPHIC_DATA]-2-1-19" at bounding box center [145, 443] width 219 height 11
checkbox input "true"
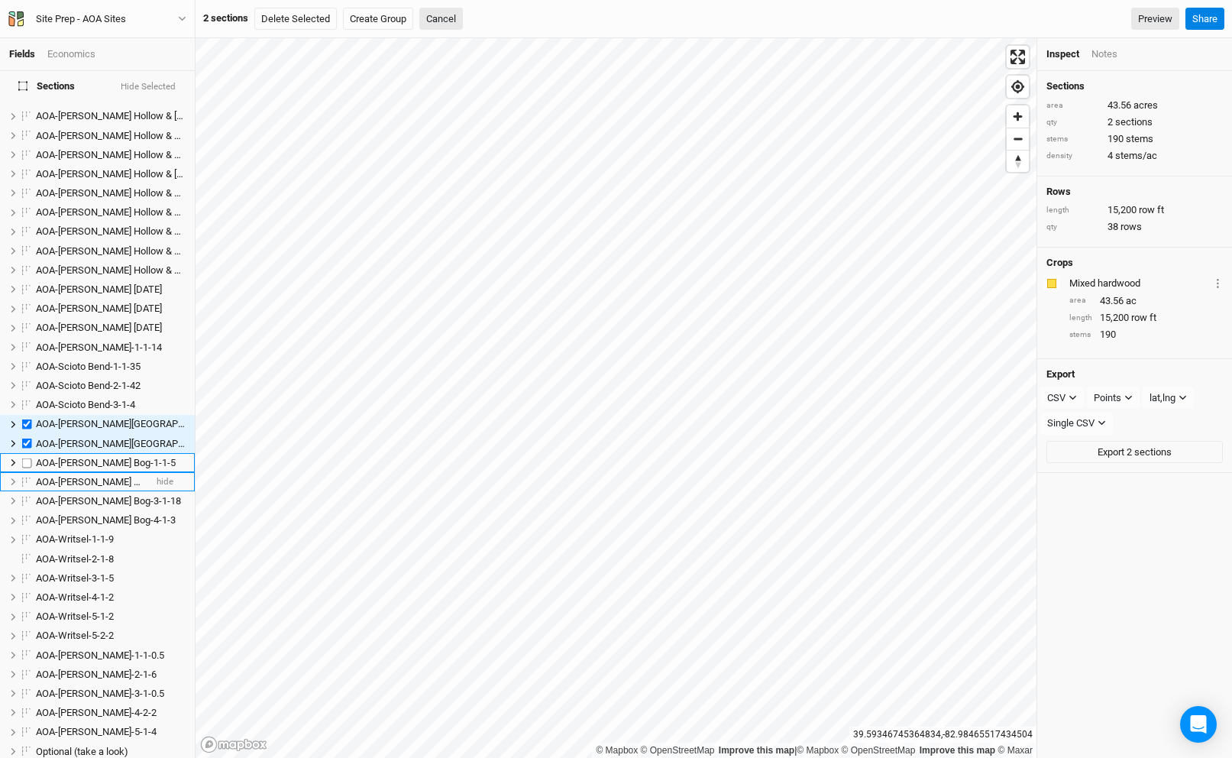
scroll to position [408, 0]
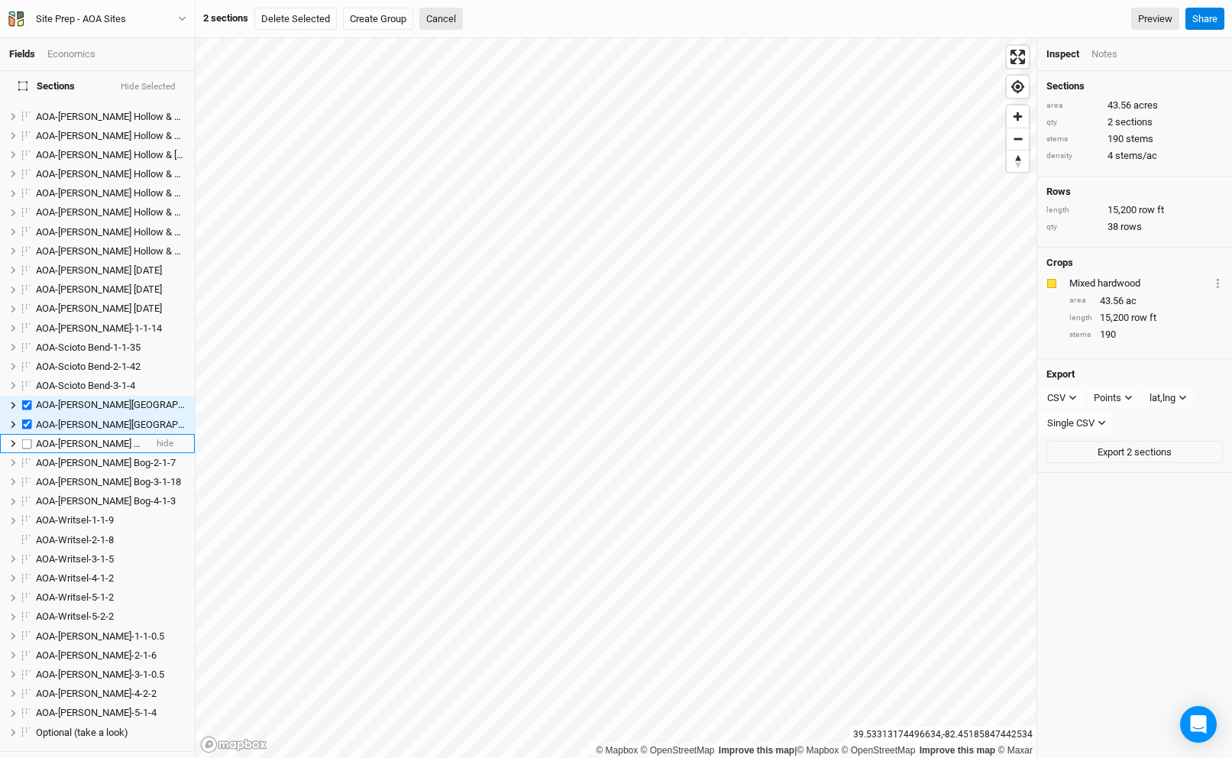
click at [93, 438] on span "AOA-[PERSON_NAME] Bog-1-1-5" at bounding box center [106, 443] width 140 height 11
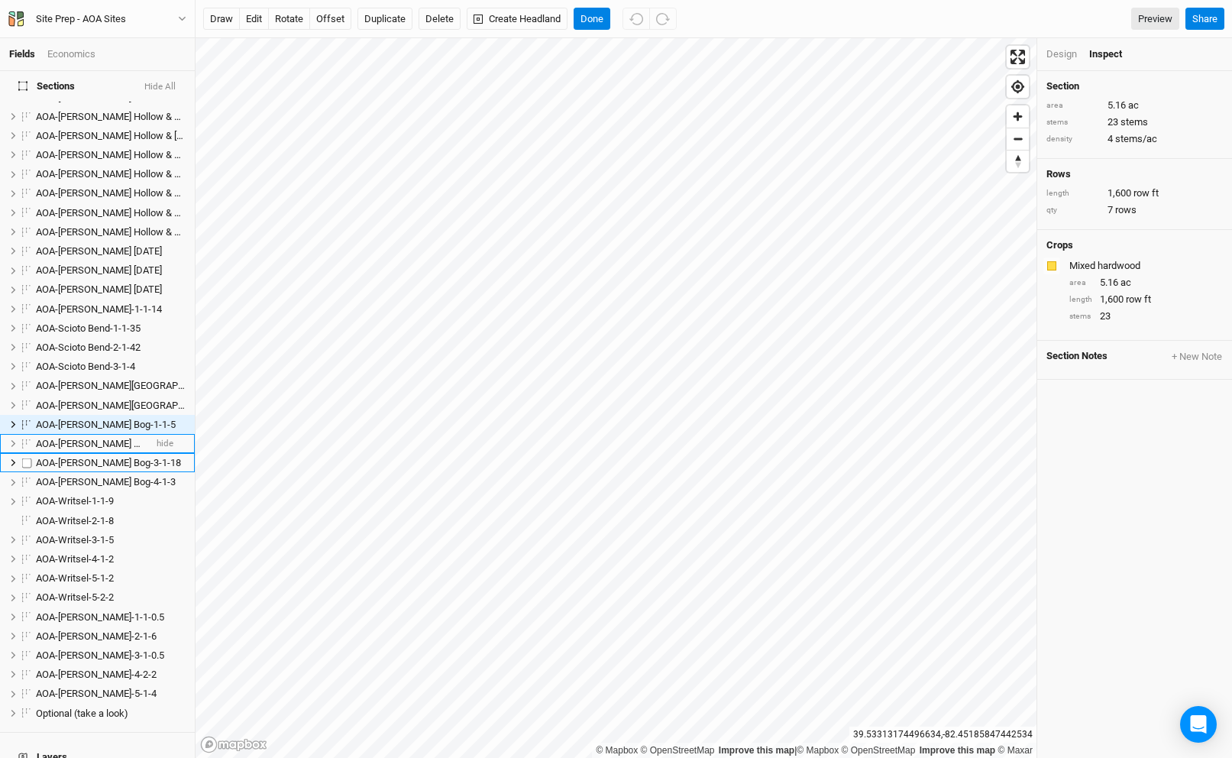
click at [86, 434] on li "AOA-[PERSON_NAME] Bog-2-1-7 hide" at bounding box center [97, 443] width 195 height 19
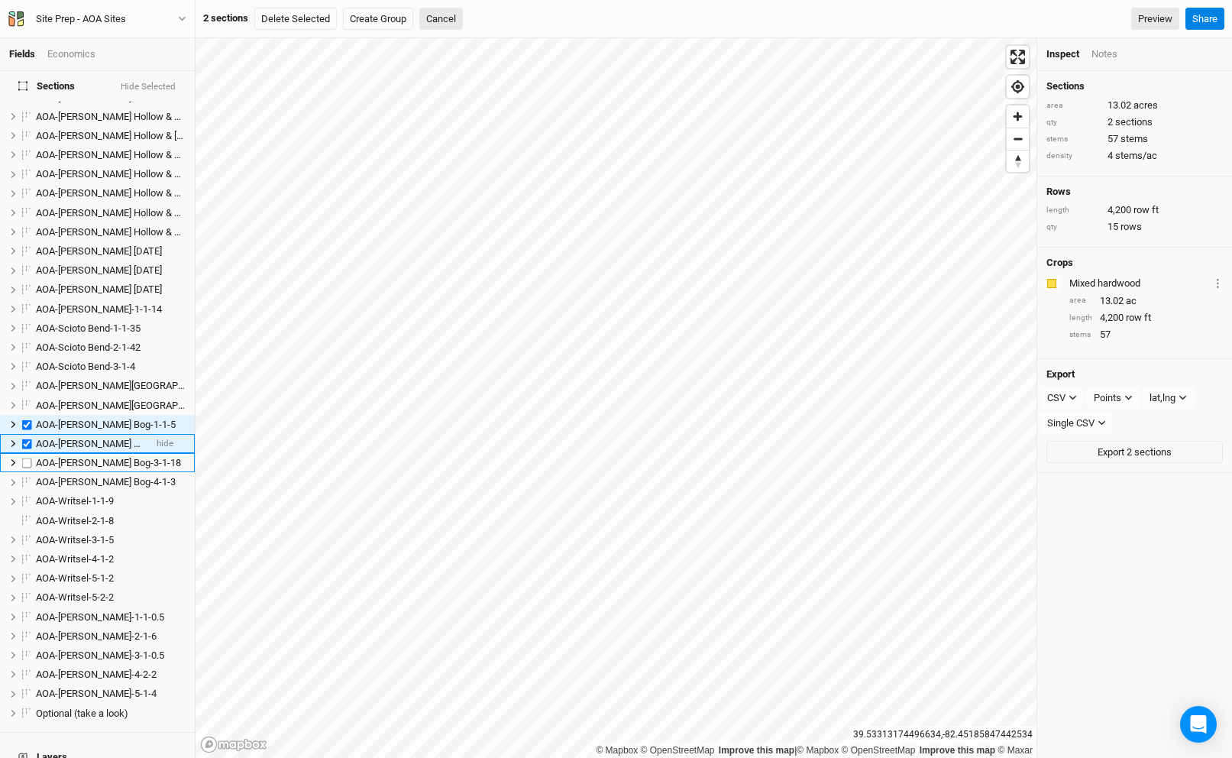
scroll to position [447, 0]
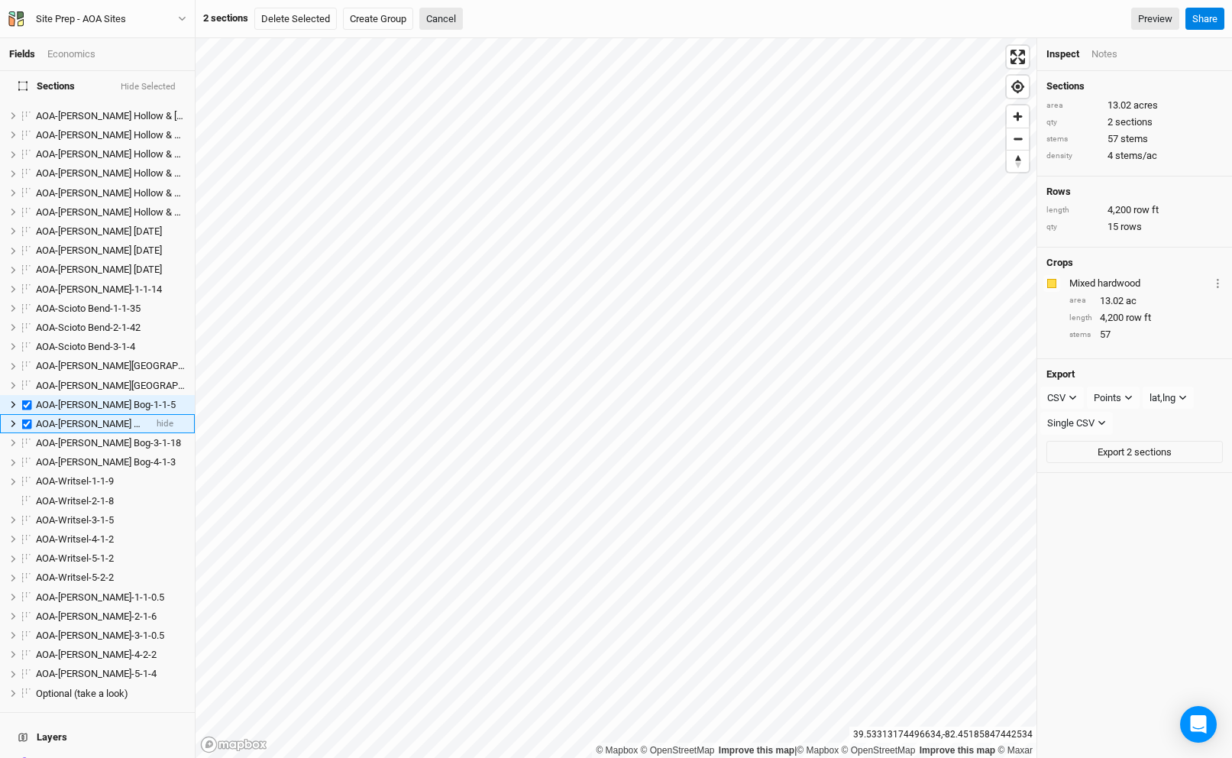
click at [86, 422] on li "AOA-[PERSON_NAME] Bog-2-1-7 hide" at bounding box center [97, 423] width 195 height 19
click at [87, 418] on span "AOA-[PERSON_NAME] Bog-2-1-7" at bounding box center [106, 423] width 140 height 11
checkbox input "true"
click at [86, 437] on span "AOA-[PERSON_NAME] Bog-3-1-18" at bounding box center [108, 442] width 145 height 11
checkbox input "true"
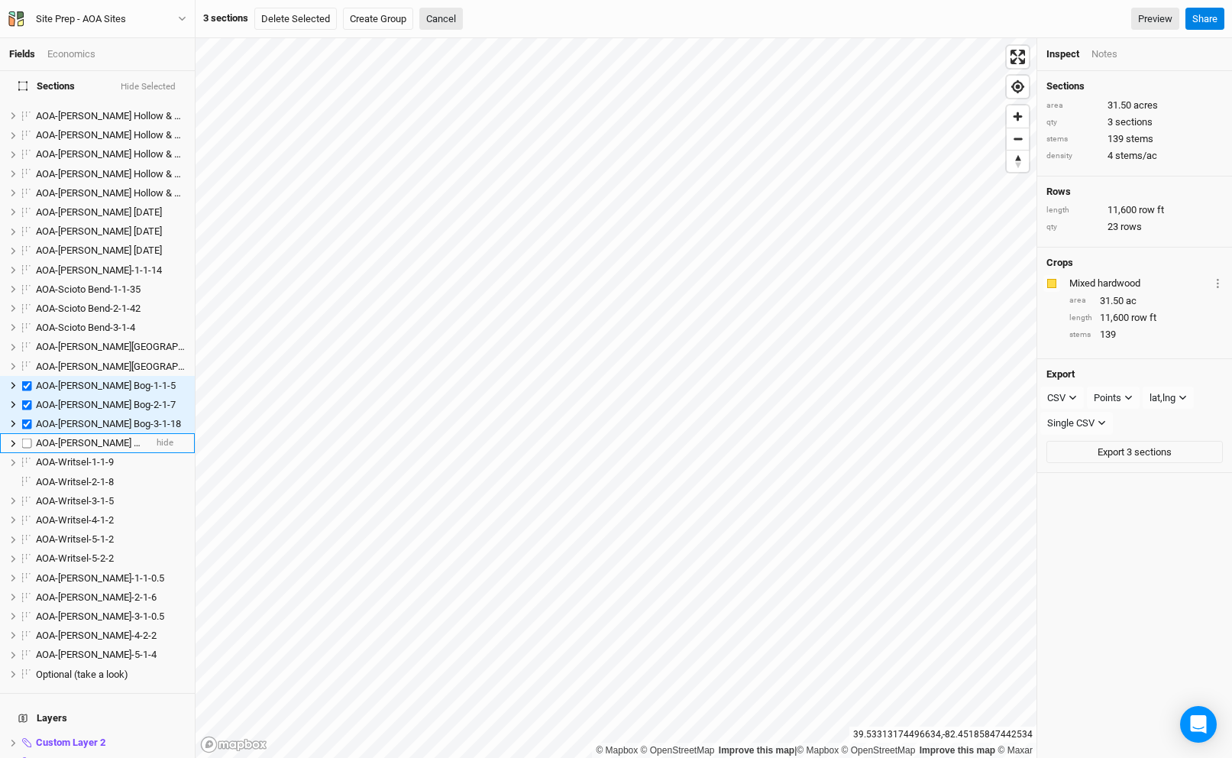
click at [86, 437] on span "AOA-[PERSON_NAME] Bog-4-1-3" at bounding box center [106, 442] width 140 height 11
checkbox input "true"
click at [86, 437] on span "AOA-Writsel-1-1-9" at bounding box center [75, 442] width 78 height 11
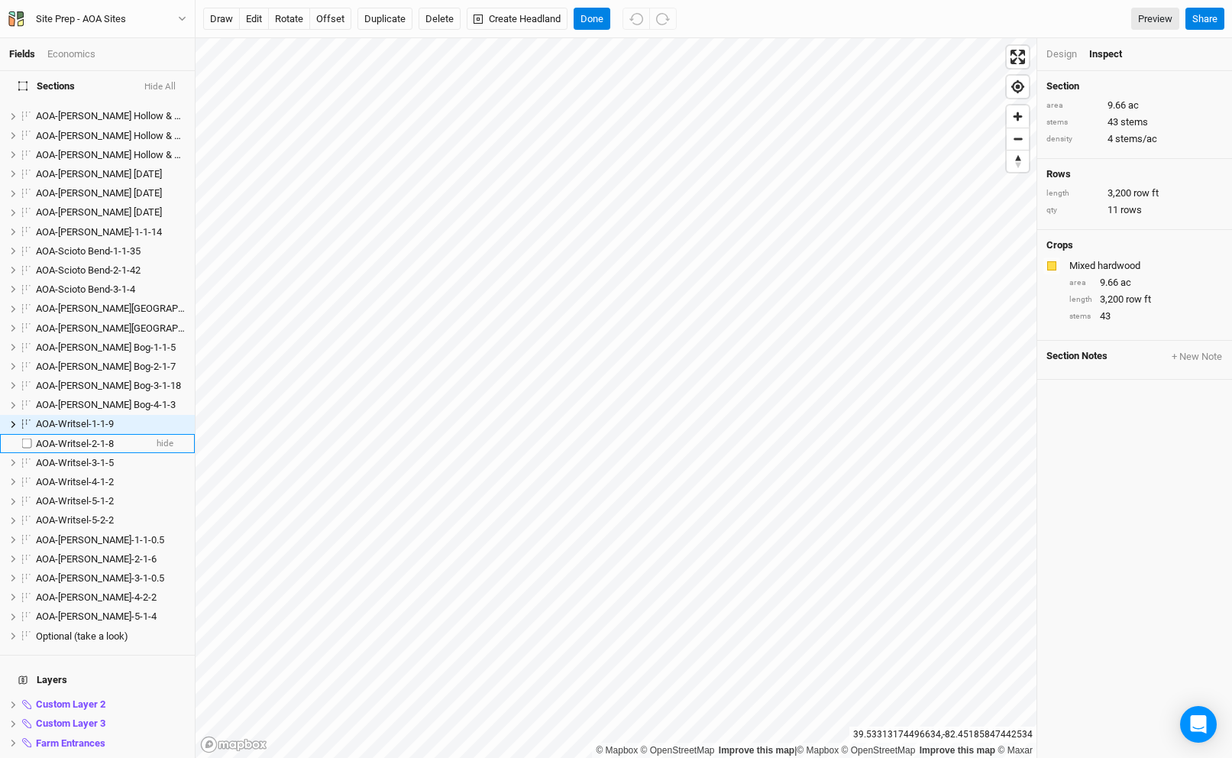
click at [78, 438] on span "AOA-Writsel-2-1-8" at bounding box center [75, 443] width 78 height 11
checkbox input "true"
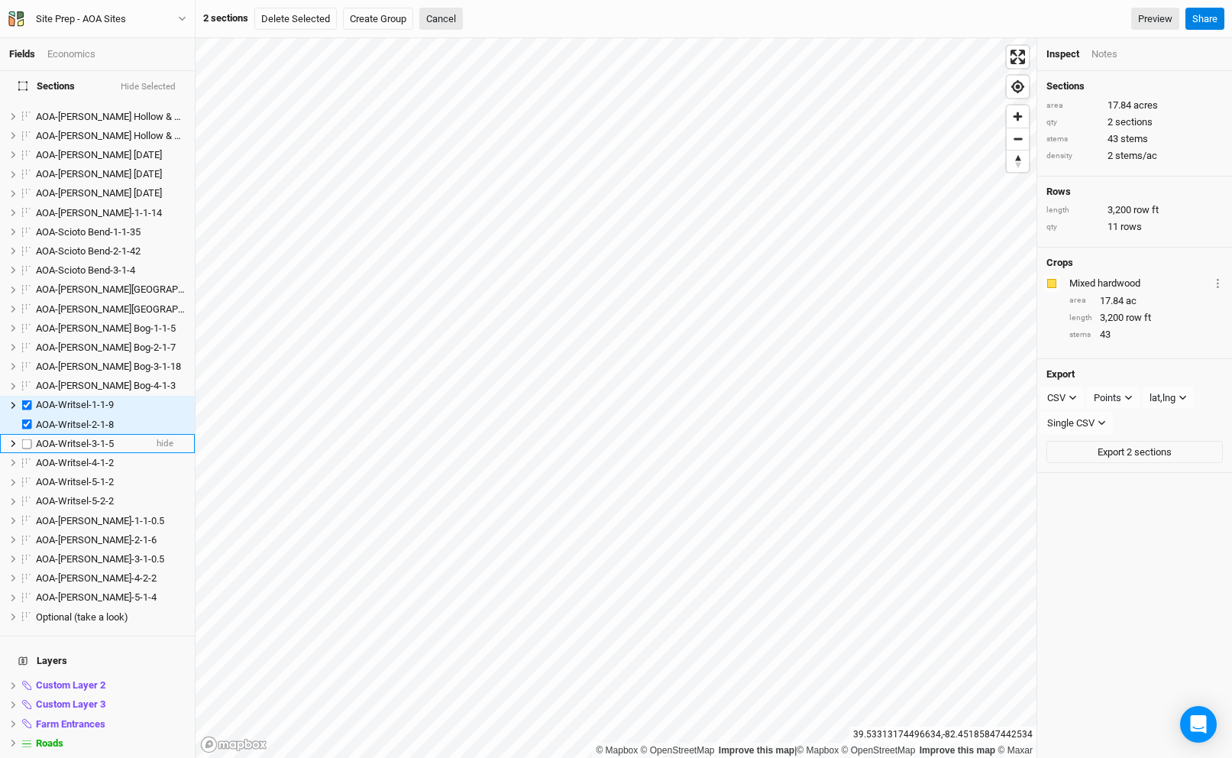
click at [76, 438] on span "AOA-Writsel-3-1-5" at bounding box center [75, 443] width 78 height 11
checkbox input "true"
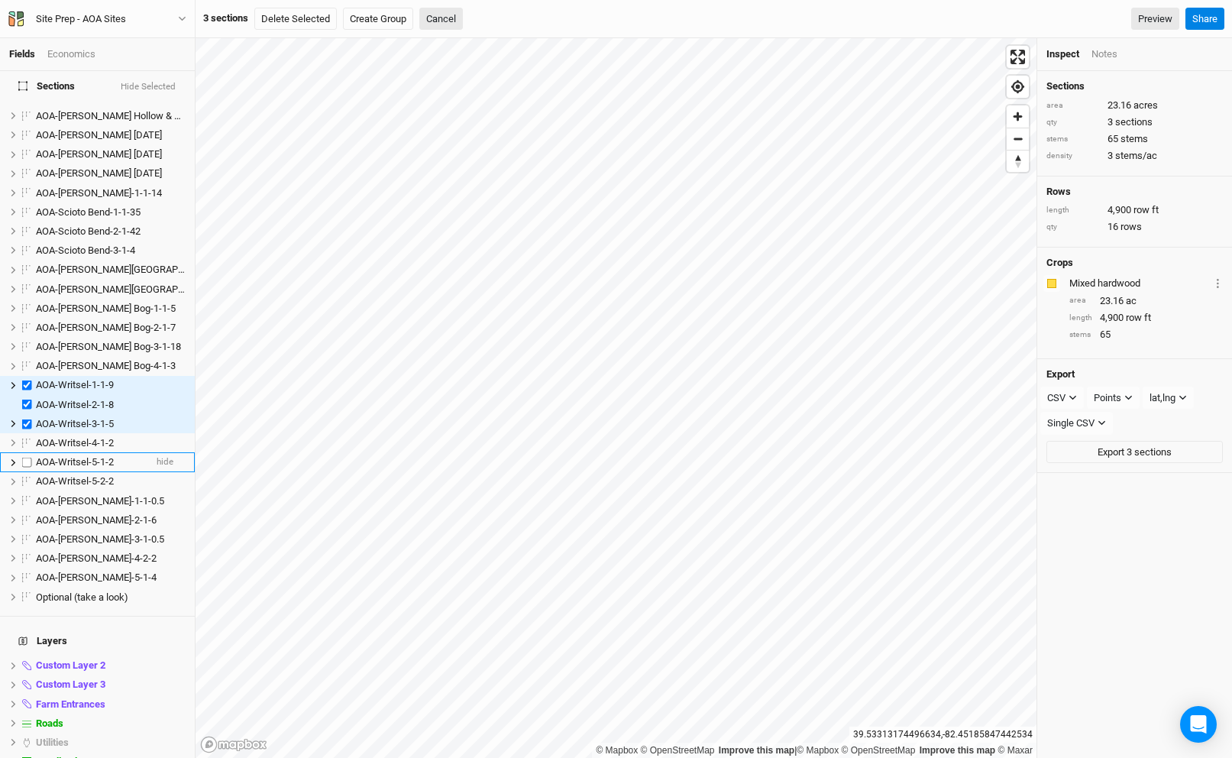
click at [76, 452] on li "AOA-Writsel-5-1-2 hide" at bounding box center [97, 461] width 195 height 19
checkbox input "true"
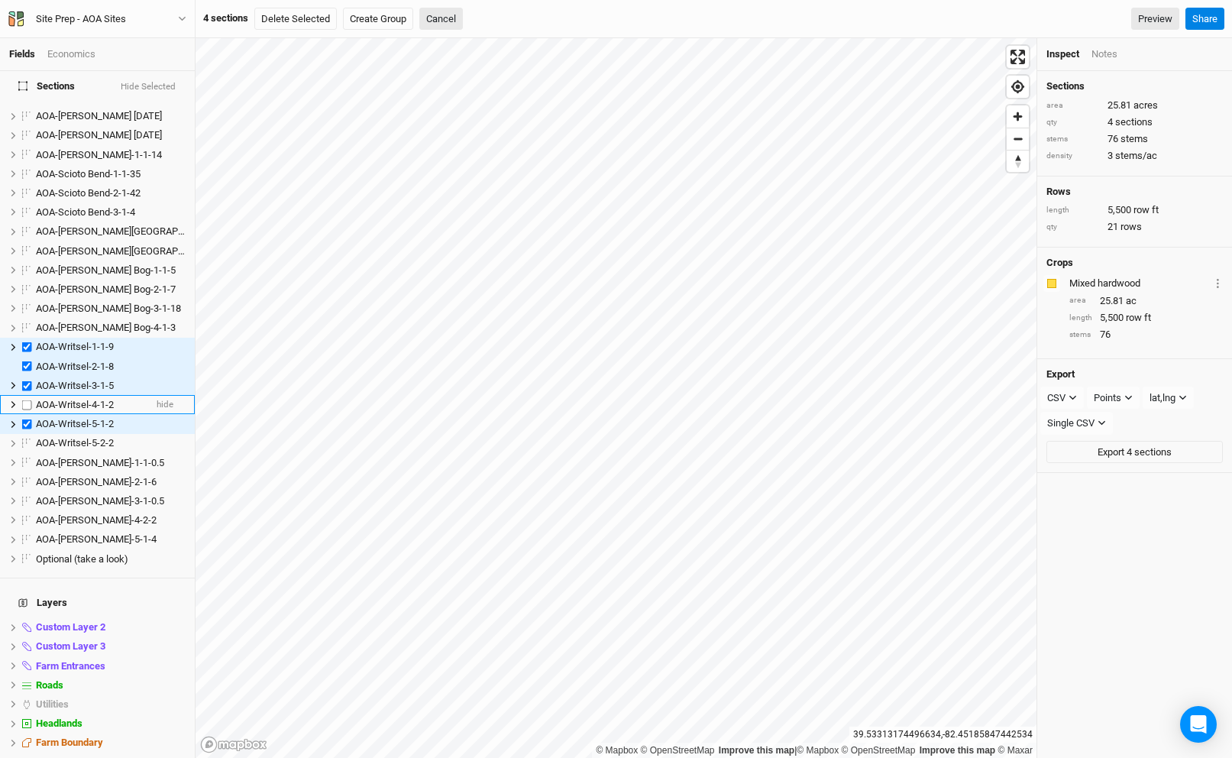
click at [78, 403] on li "AOA-Writsel-4-1-2 hide" at bounding box center [97, 404] width 195 height 19
checkbox input "true"
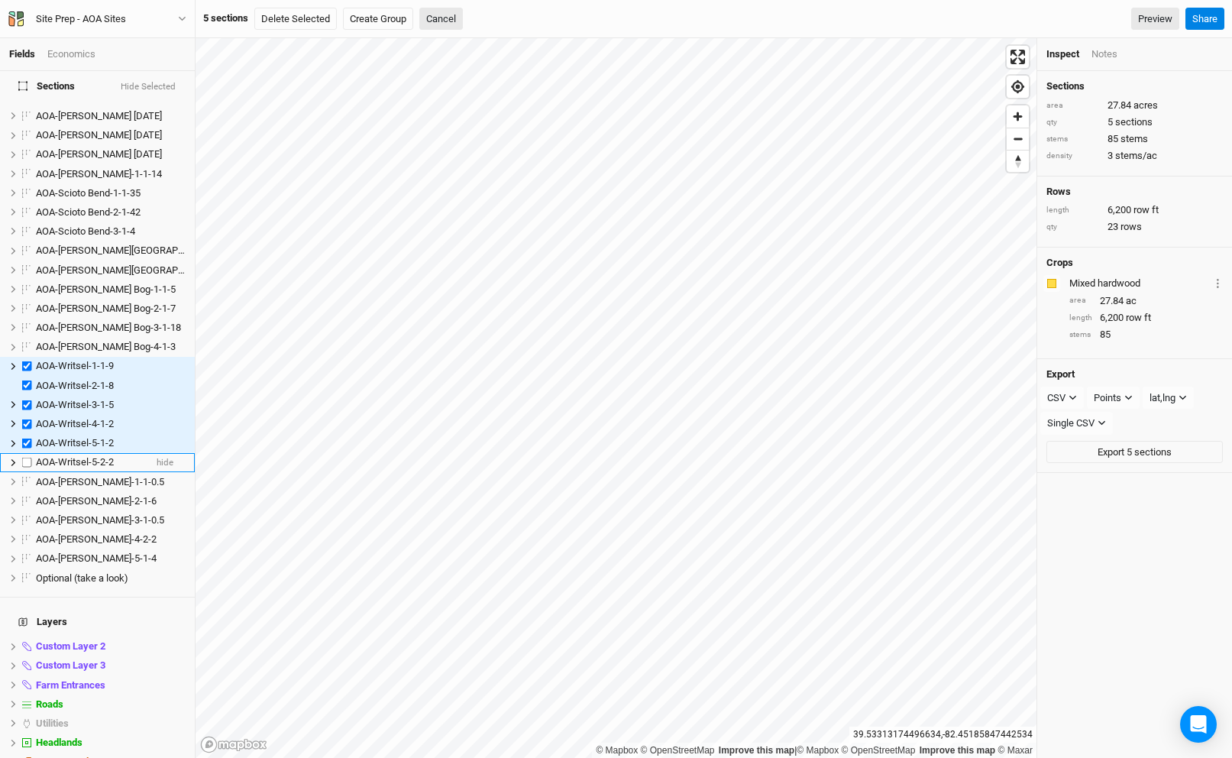
click at [79, 456] on span "AOA-Writsel-5-2-2" at bounding box center [75, 461] width 78 height 11
checkbox input "true"
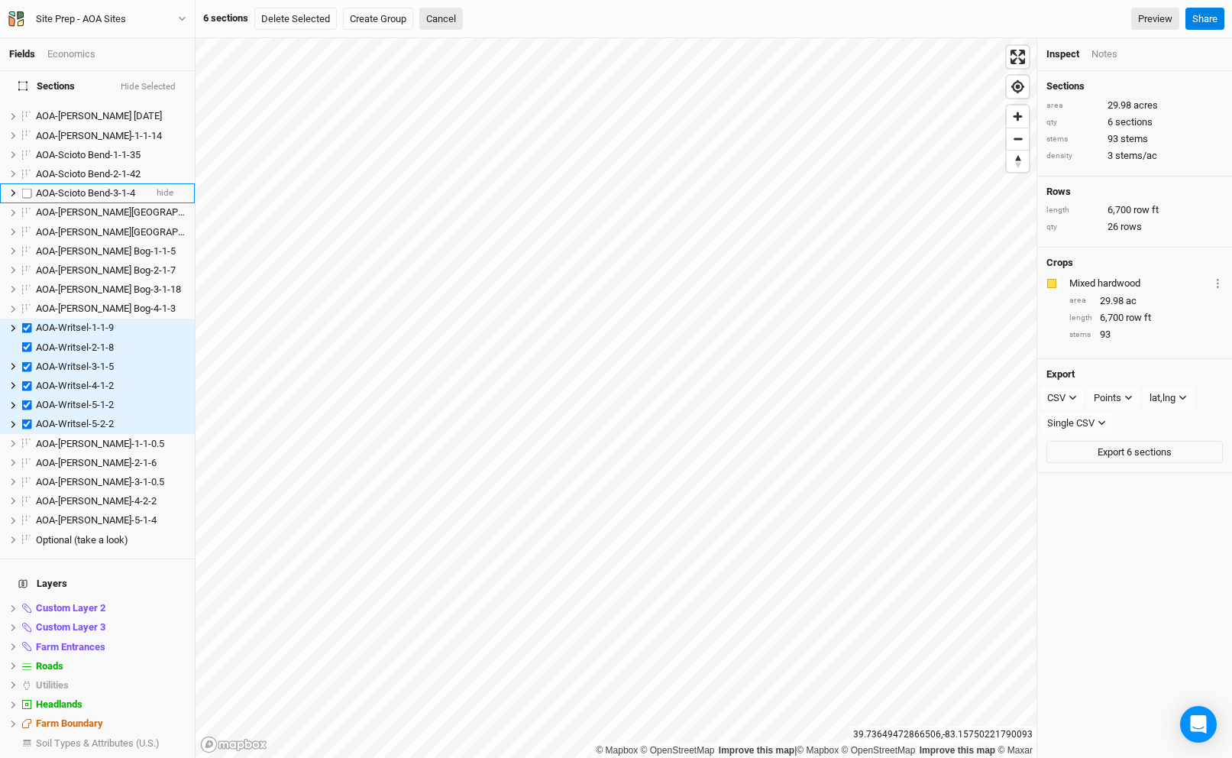
click at [98, 187] on span "AOA-Scioto Bend-3-1-4" at bounding box center [85, 192] width 99 height 11
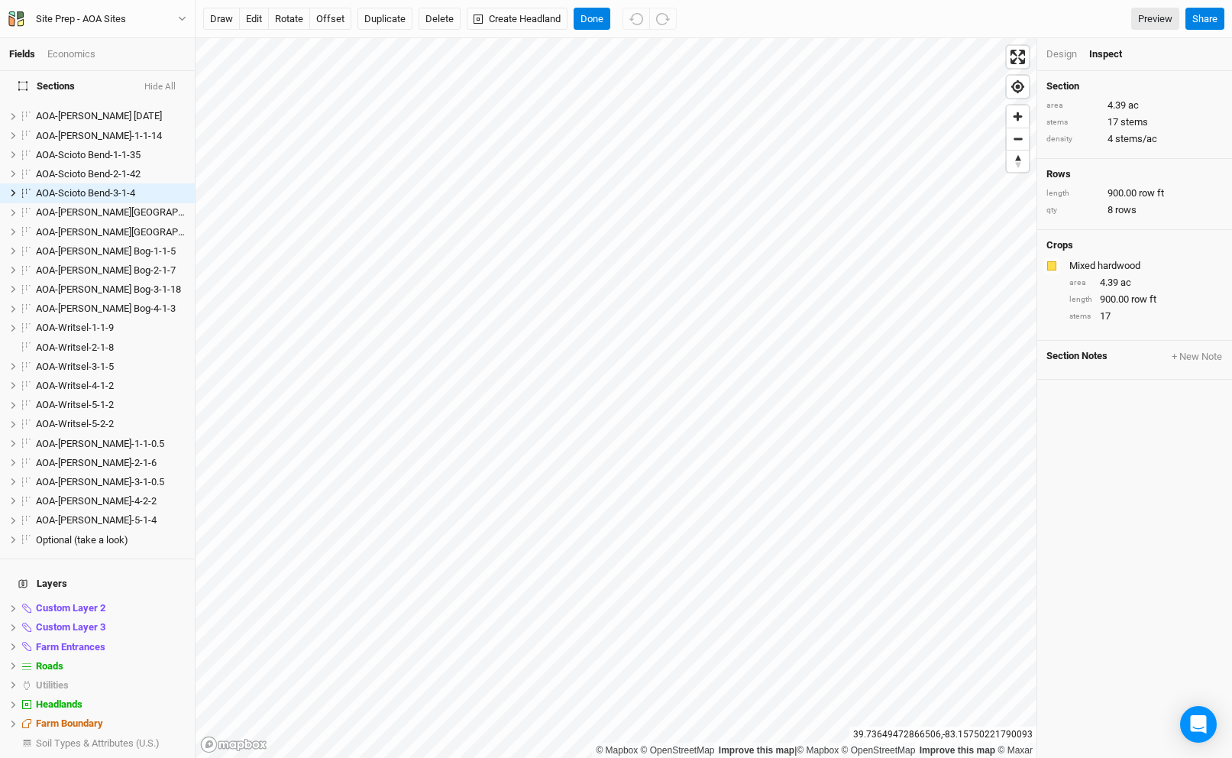
scroll to position [370, 0]
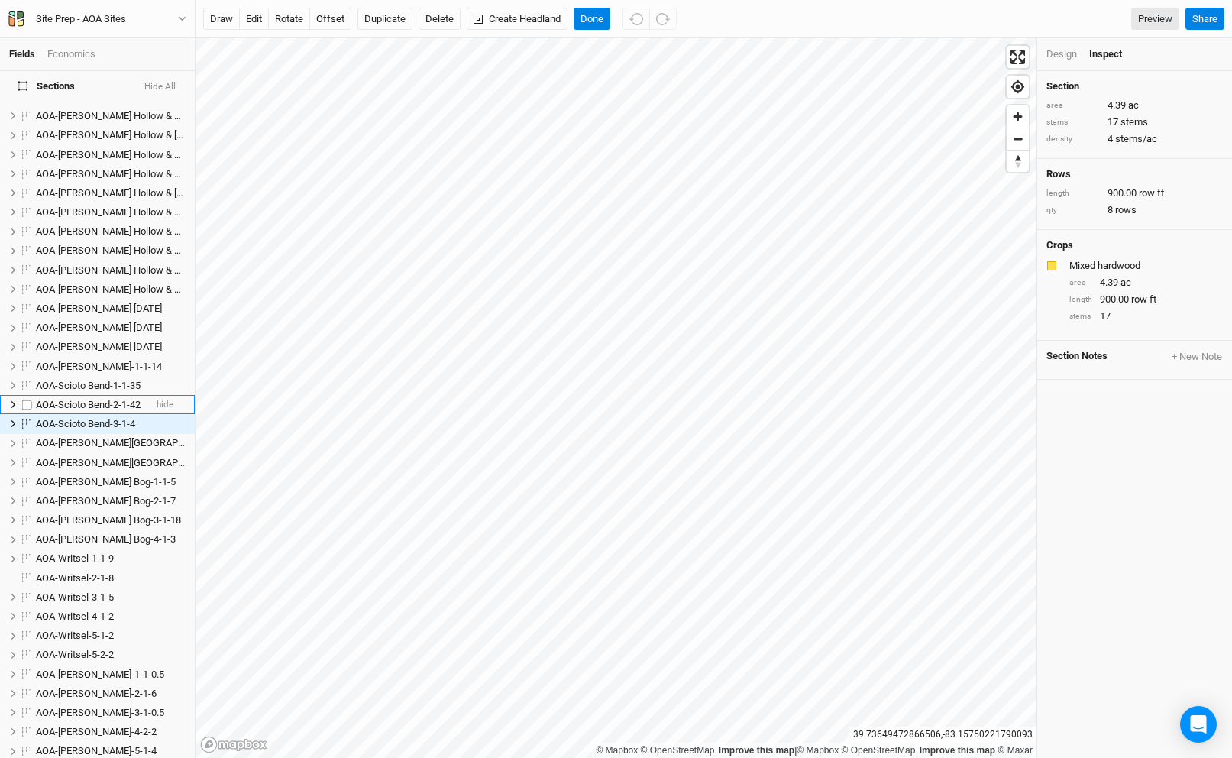
click at [79, 399] on span "AOA-Scioto Bend-2-1-42" at bounding box center [88, 404] width 105 height 11
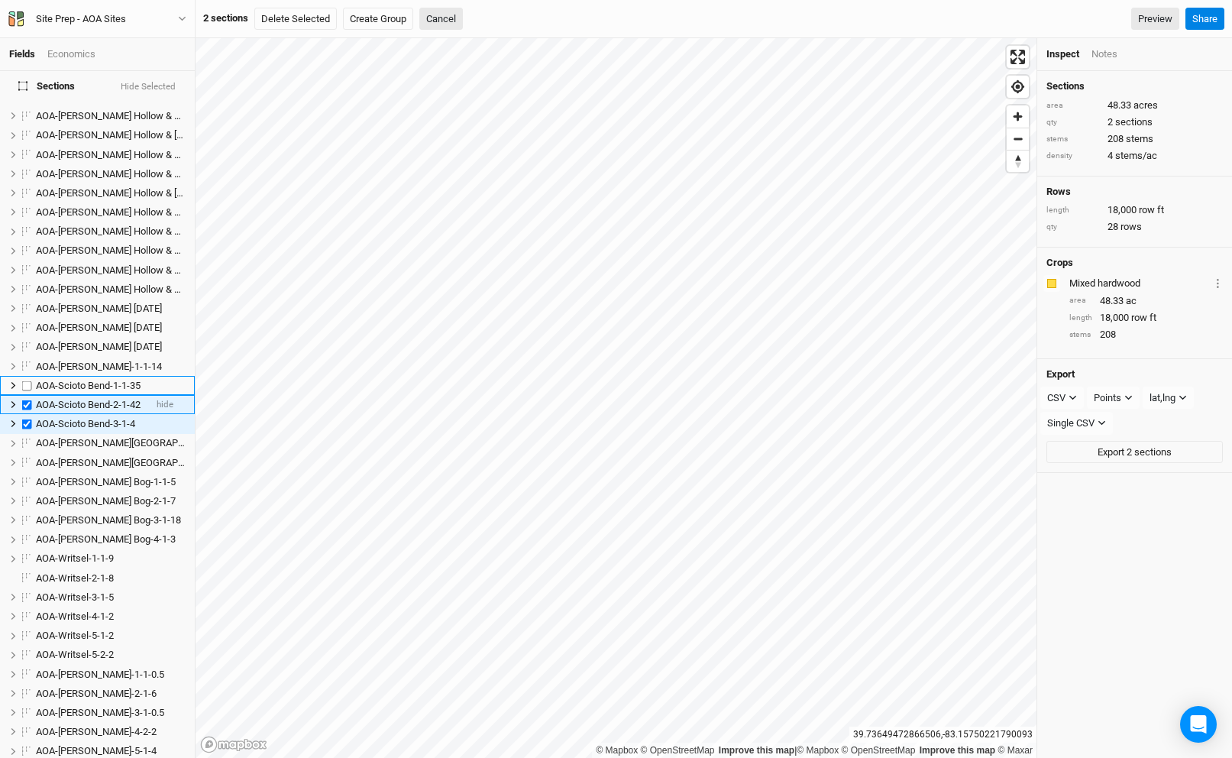
checkbox input "true"
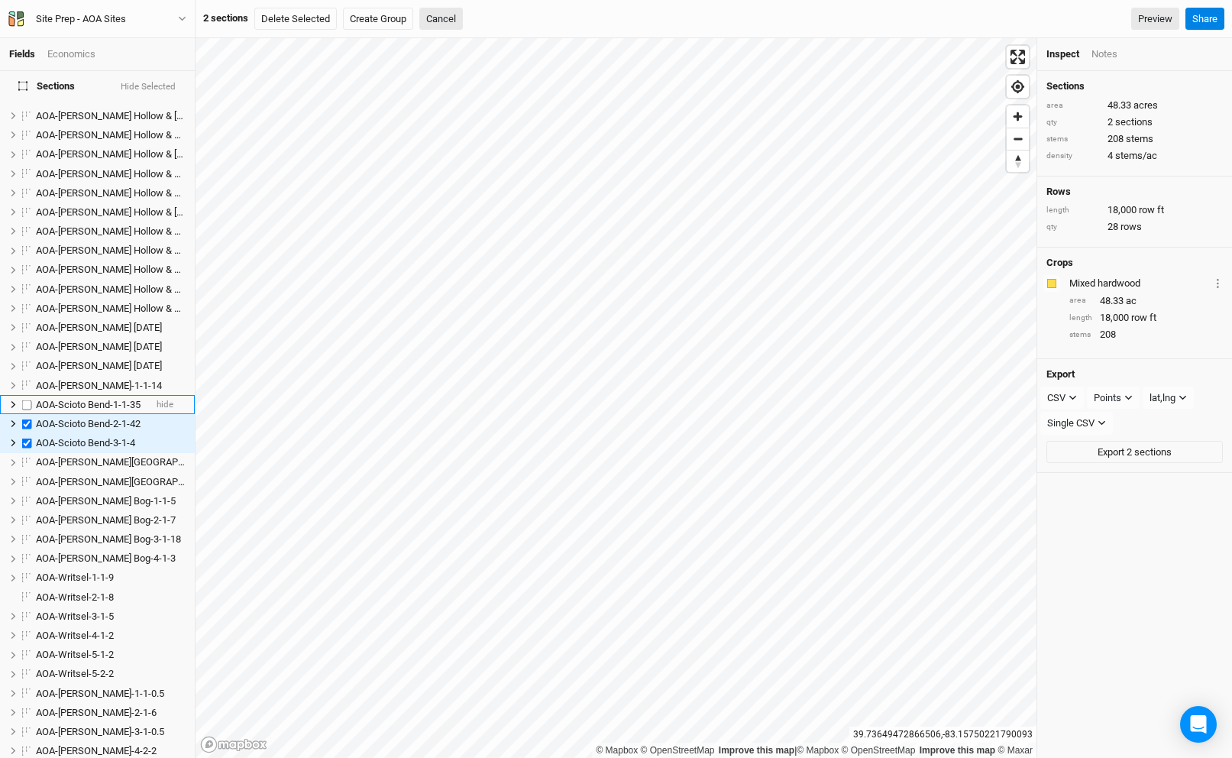
click at [76, 399] on span "AOA-Scioto Bend-1-1-35" at bounding box center [88, 404] width 105 height 11
checkbox input "true"
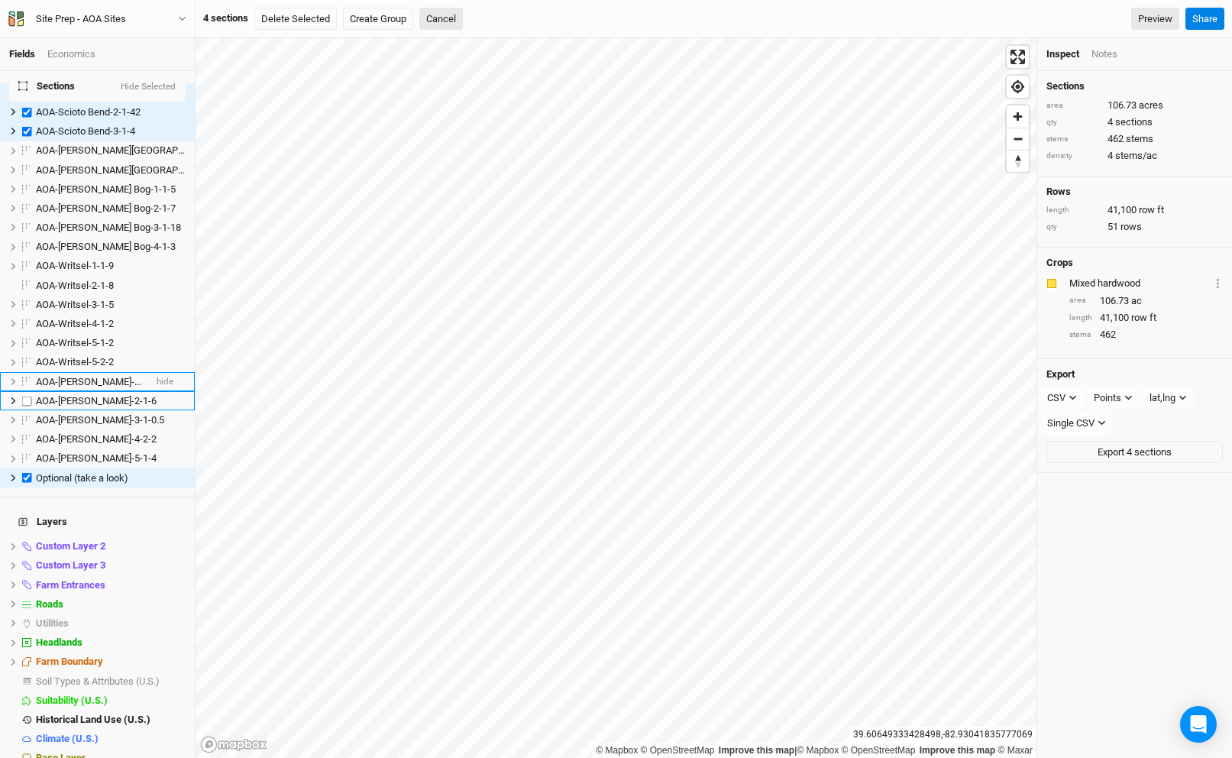
click at [67, 380] on li "AOA-[PERSON_NAME]-1-1-0.5 hide" at bounding box center [97, 381] width 195 height 19
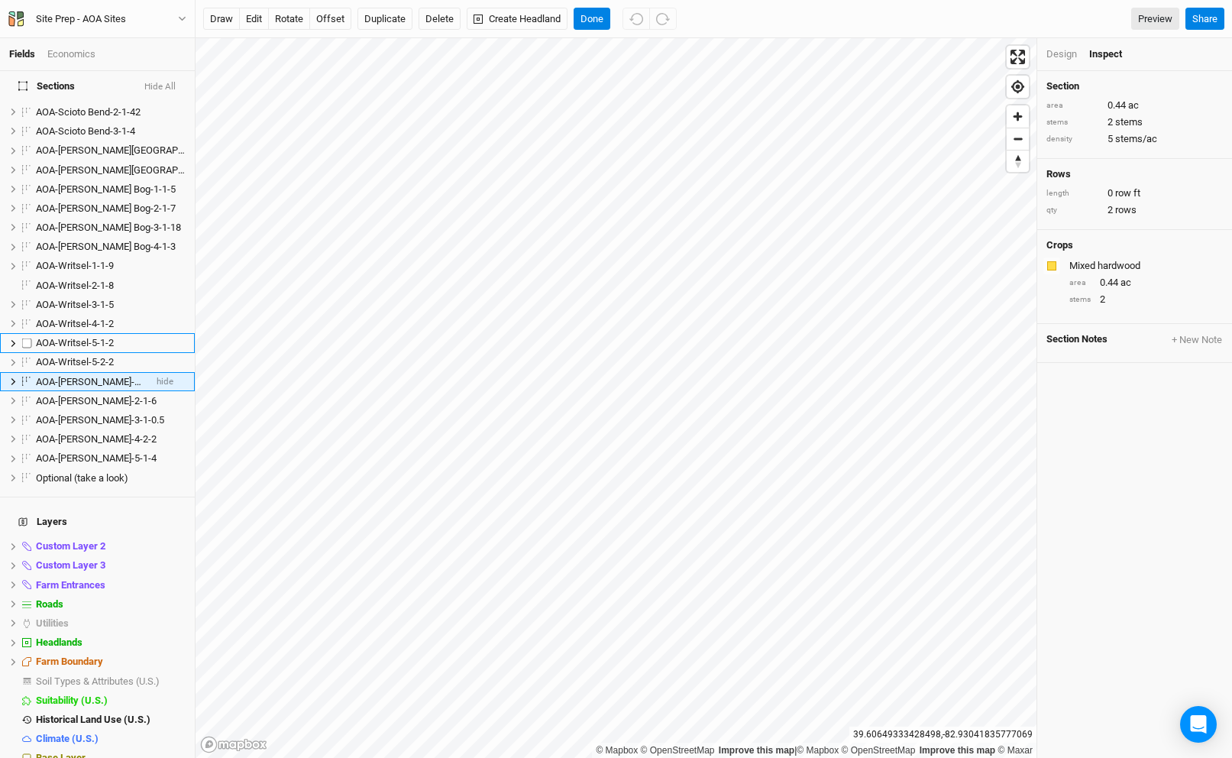
scroll to position [619, 0]
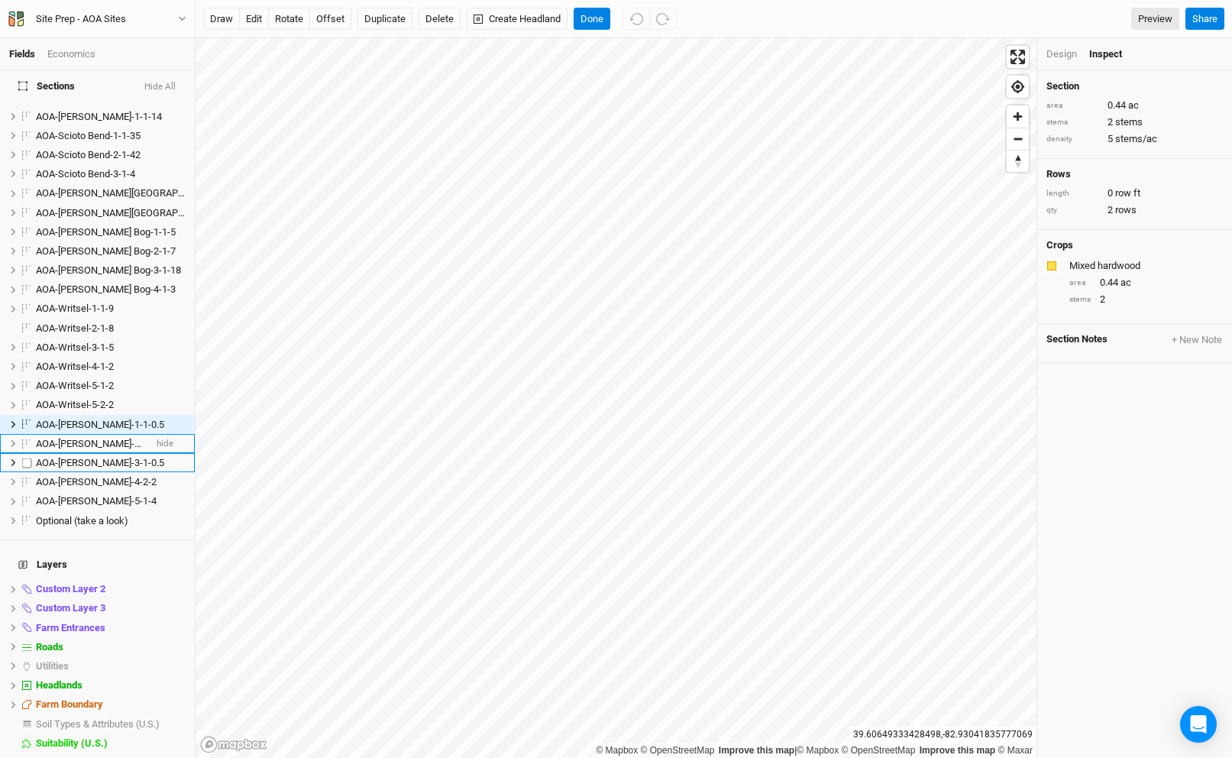
click at [76, 438] on span "AOA-[PERSON_NAME]-2-1-6" at bounding box center [96, 443] width 121 height 11
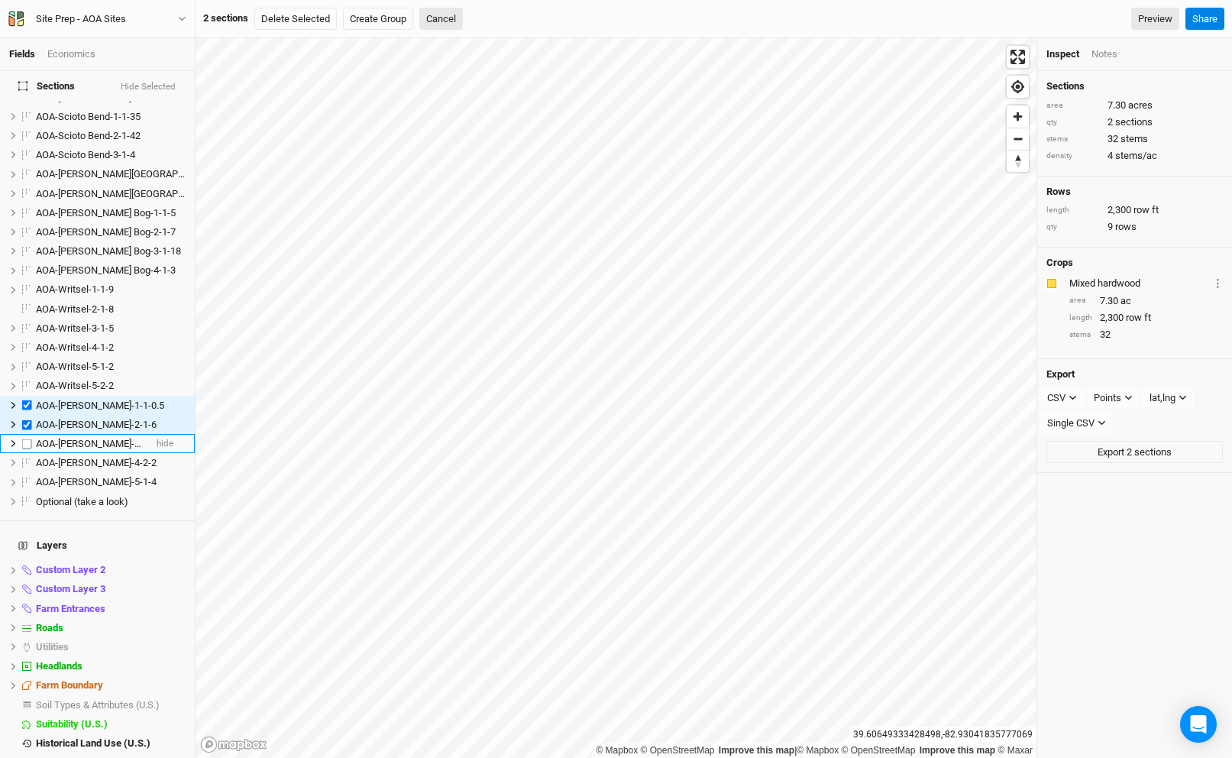
click at [75, 438] on span "AOA-[PERSON_NAME]-3-1-0.5" at bounding box center [100, 443] width 128 height 11
checkbox input "true"
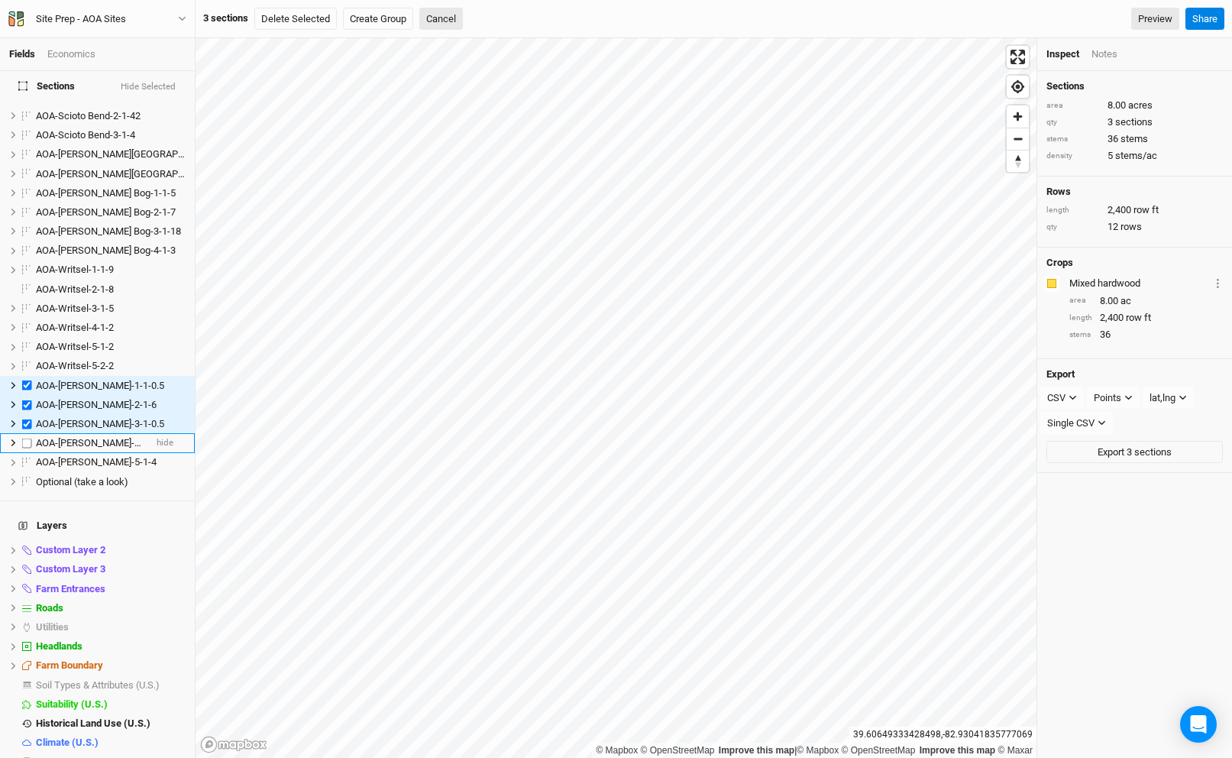
click at [74, 437] on span "AOA-[PERSON_NAME]-4-2-2" at bounding box center [96, 442] width 121 height 11
checkbox input "true"
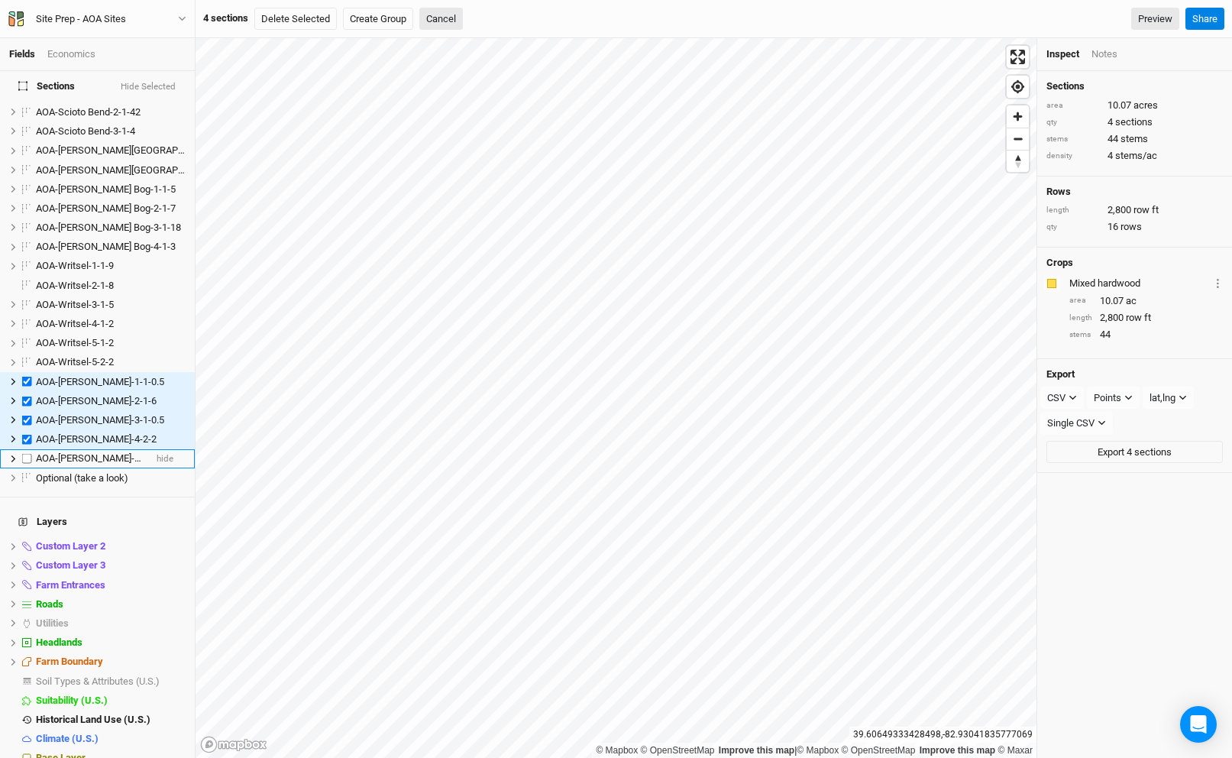
click at [72, 452] on span "AOA-[PERSON_NAME]-5-1-4" at bounding box center [96, 457] width 121 height 11
checkbox input "true"
